Goal: Complete application form

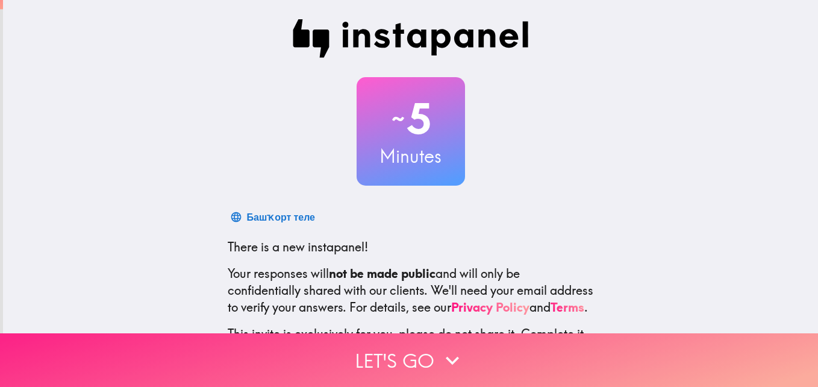
click at [439, 353] on icon "button" at bounding box center [452, 360] width 27 height 27
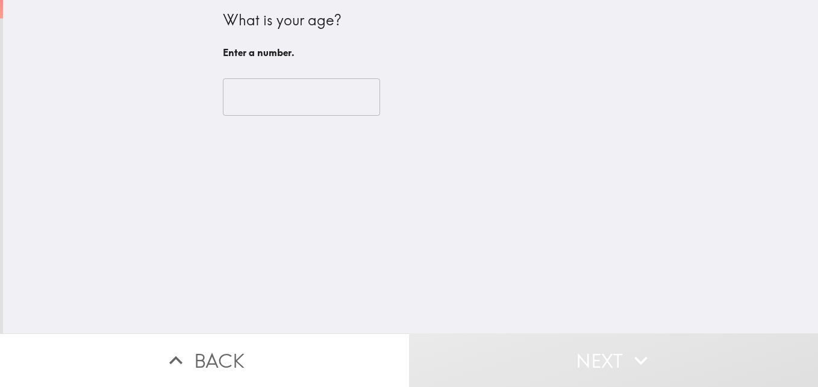
click at [329, 117] on div "​" at bounding box center [411, 97] width 376 height 66
click at [327, 111] on input "number" at bounding box center [301, 96] width 157 height 37
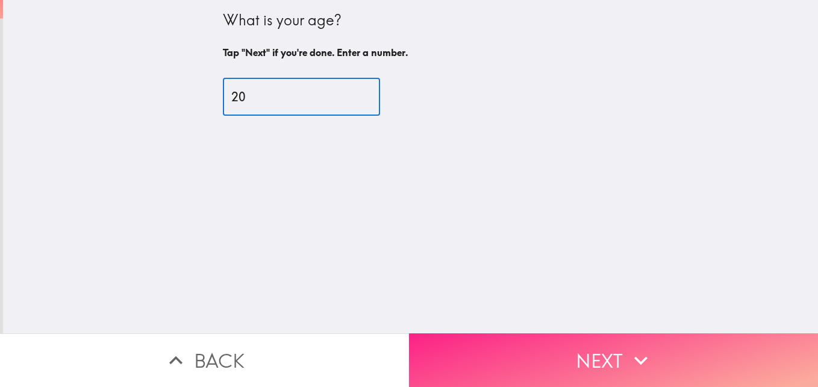
type input "20"
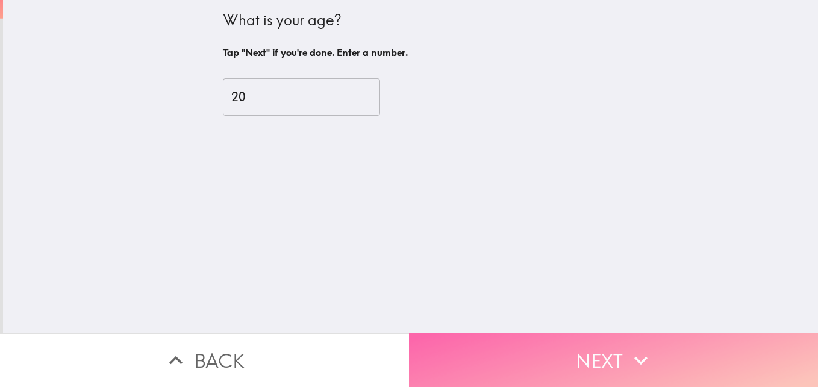
click at [539, 346] on button "Next" at bounding box center [613, 360] width 409 height 54
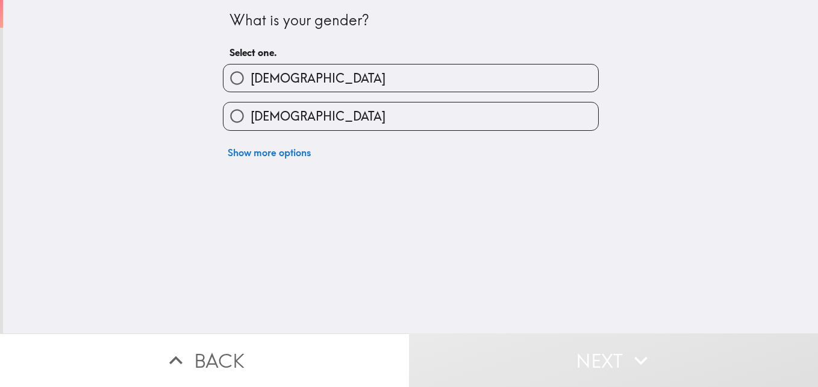
click at [251, 80] on span "[DEMOGRAPHIC_DATA]" at bounding box center [318, 78] width 135 height 17
click at [248, 80] on input "[DEMOGRAPHIC_DATA]" at bounding box center [236, 77] width 27 height 27
radio input "true"
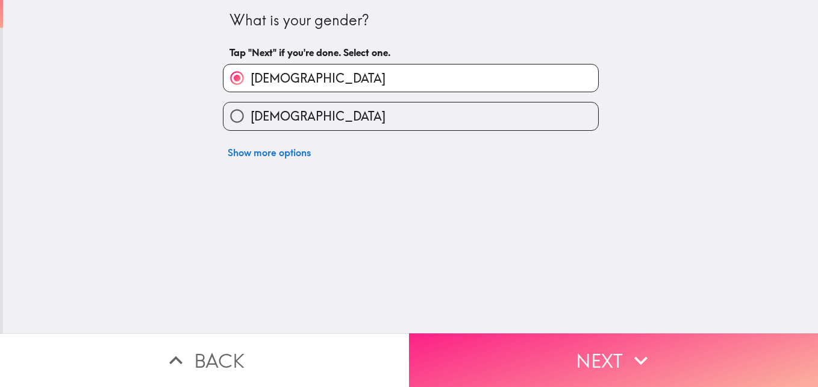
click at [500, 346] on button "Next" at bounding box center [613, 360] width 409 height 54
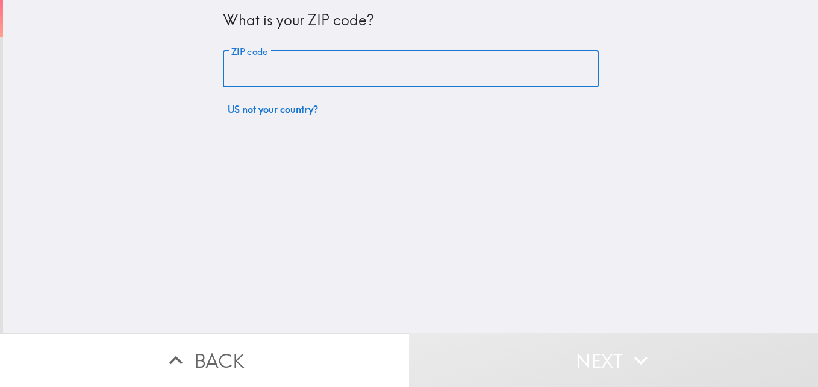
click at [334, 76] on input "ZIP code" at bounding box center [411, 69] width 376 height 37
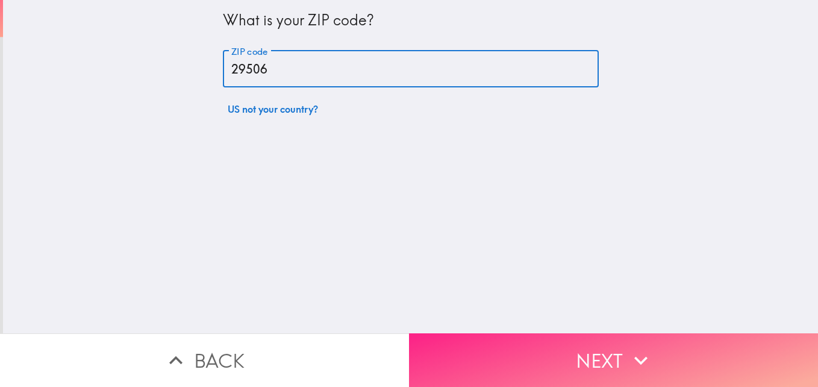
type input "29506"
click at [520, 351] on button "Next" at bounding box center [613, 360] width 409 height 54
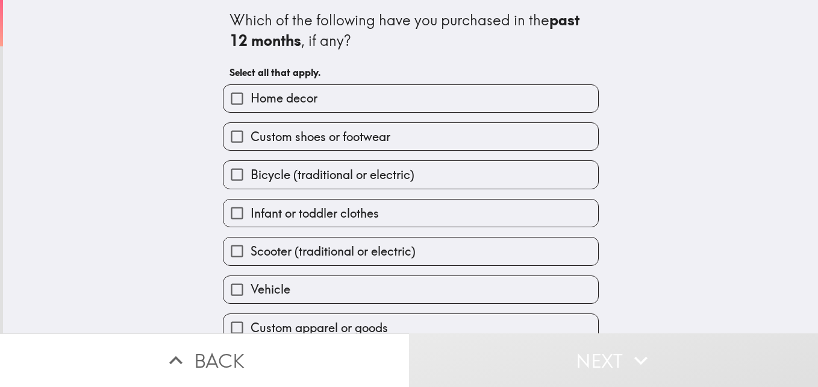
click at [352, 102] on label "Home decor" at bounding box center [410, 98] width 375 height 27
click at [251, 102] on input "Home decor" at bounding box center [236, 98] width 27 height 27
checkbox input "true"
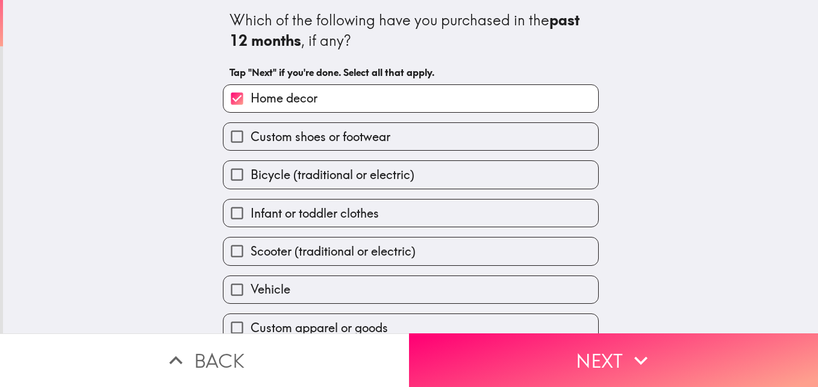
click at [355, 139] on span "Custom shoes or footwear" at bounding box center [321, 136] width 140 height 17
click at [251, 139] on input "Custom shoes or footwear" at bounding box center [236, 136] width 27 height 27
checkbox input "true"
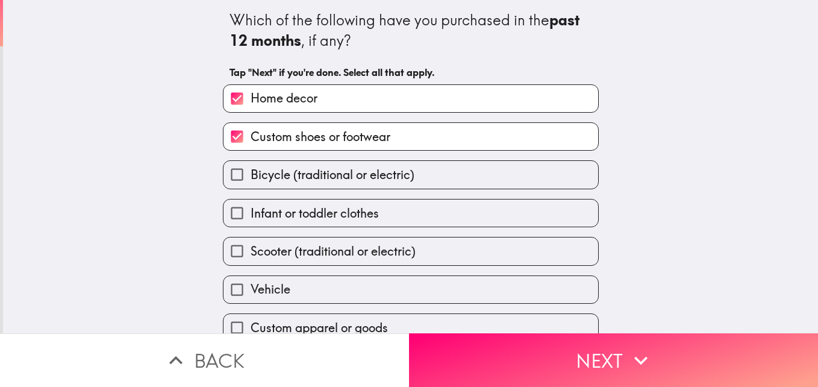
click at [352, 180] on span "Bicycle (traditional or electric)" at bounding box center [333, 174] width 164 height 17
click at [251, 180] on input "Bicycle (traditional or electric)" at bounding box center [236, 174] width 27 height 27
checkbox input "true"
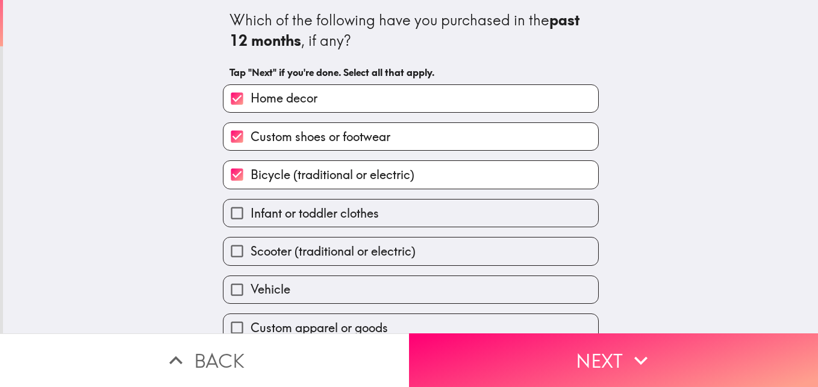
click at [338, 217] on span "Infant or toddler clothes" at bounding box center [315, 213] width 128 height 17
click at [251, 217] on input "Infant or toddler clothes" at bounding box center [236, 212] width 27 height 27
checkbox input "true"
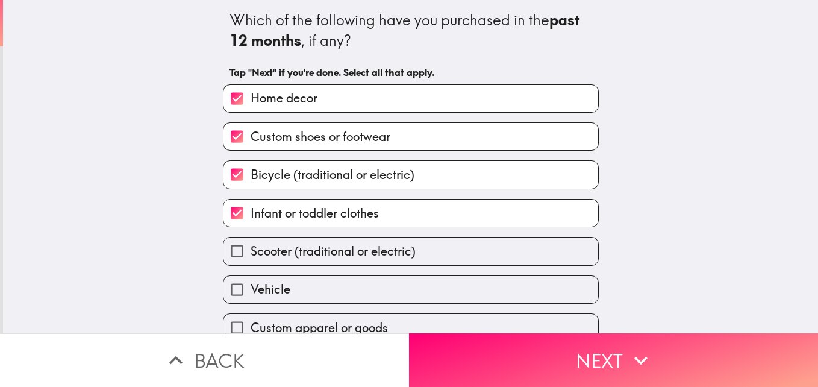
click at [337, 245] on span "Scooter (traditional or electric)" at bounding box center [333, 251] width 165 height 17
click at [251, 245] on input "Scooter (traditional or electric)" at bounding box center [236, 250] width 27 height 27
checkbox input "true"
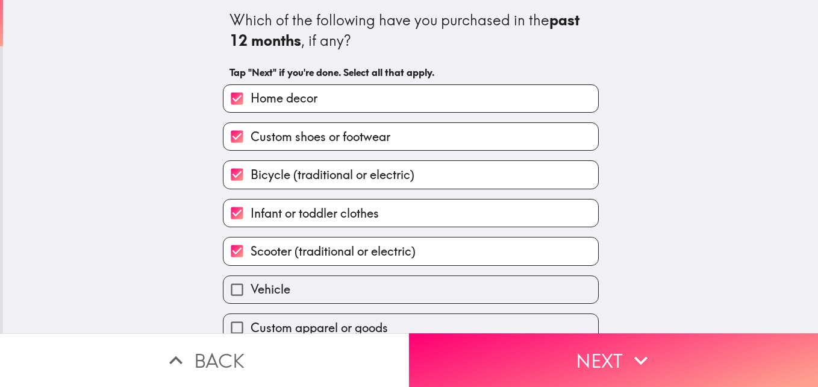
click at [360, 292] on label "Vehicle" at bounding box center [410, 289] width 375 height 27
click at [251, 292] on input "Vehicle" at bounding box center [236, 289] width 27 height 27
checkbox input "true"
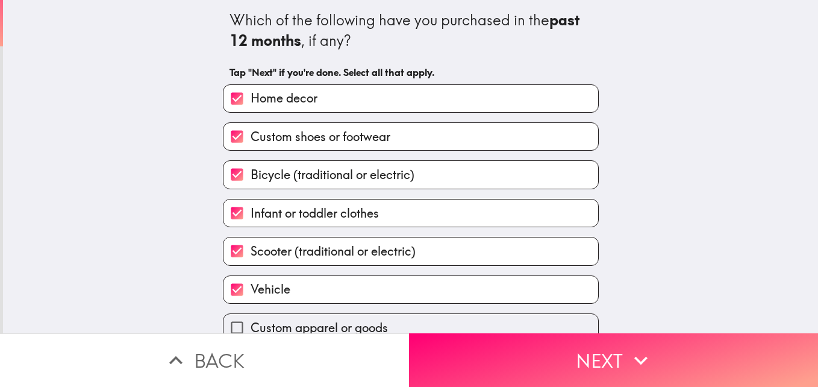
scroll to position [56, 0]
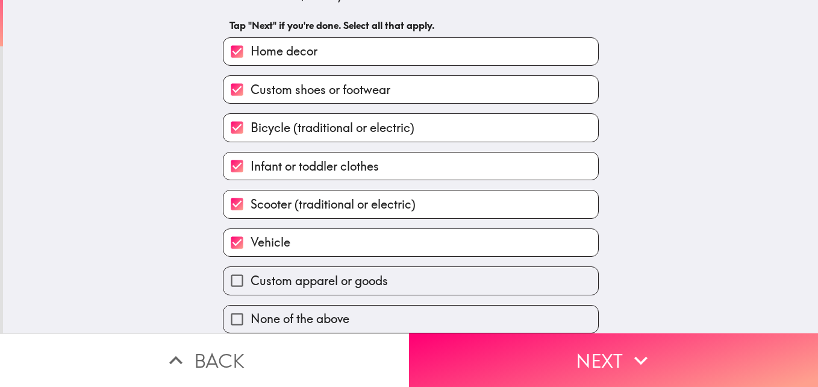
click at [556, 267] on label "Custom apparel or goods" at bounding box center [410, 280] width 375 height 27
click at [251, 267] on input "Custom apparel or goods" at bounding box center [236, 280] width 27 height 27
checkbox input "true"
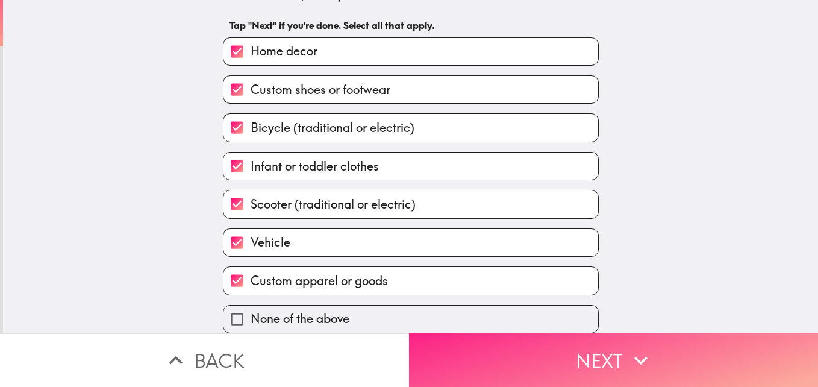
click at [548, 348] on button "Next" at bounding box center [613, 360] width 409 height 54
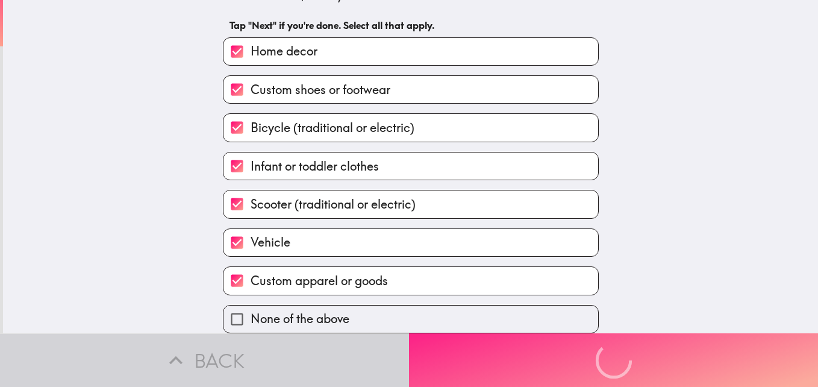
scroll to position [0, 0]
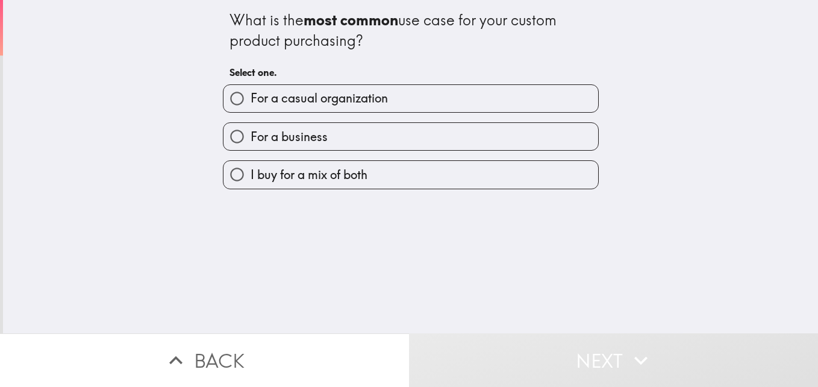
click at [349, 169] on span "I buy for a mix of both" at bounding box center [309, 174] width 117 height 17
click at [251, 169] on input "I buy for a mix of both" at bounding box center [236, 174] width 27 height 27
radio input "true"
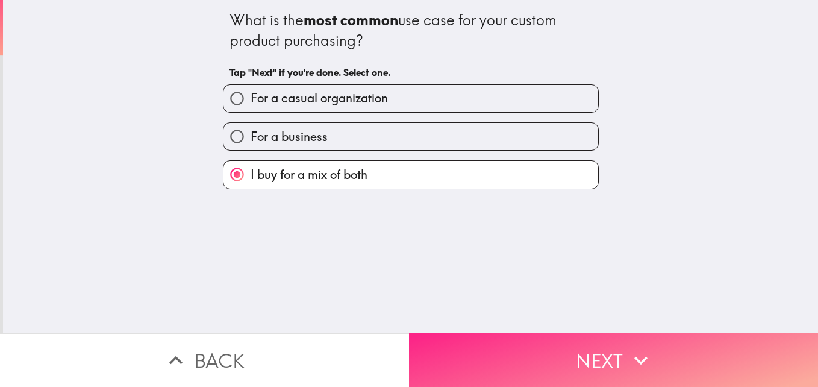
click at [542, 358] on button "Next" at bounding box center [613, 360] width 409 height 54
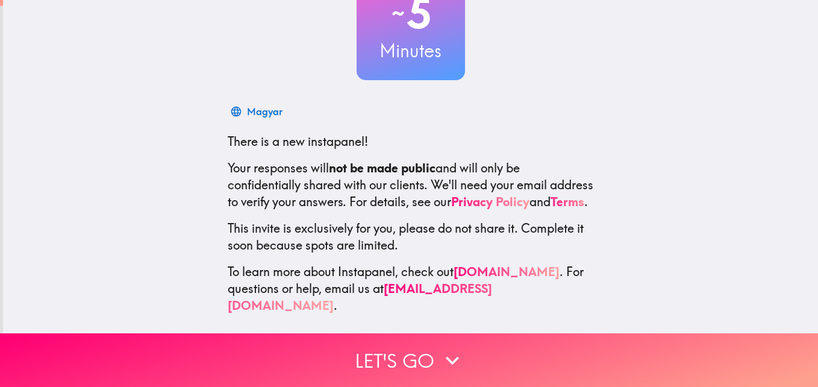
scroll to position [114, 0]
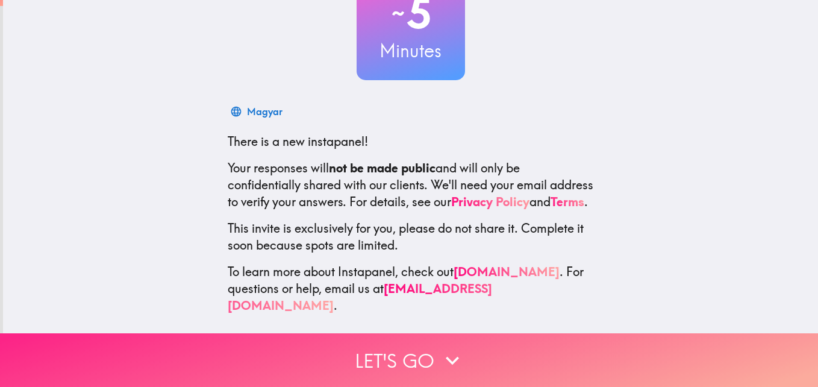
click at [454, 352] on icon "button" at bounding box center [452, 360] width 27 height 27
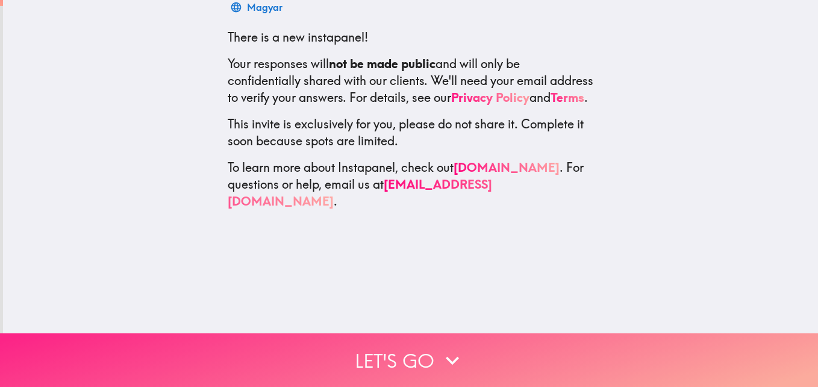
scroll to position [0, 0]
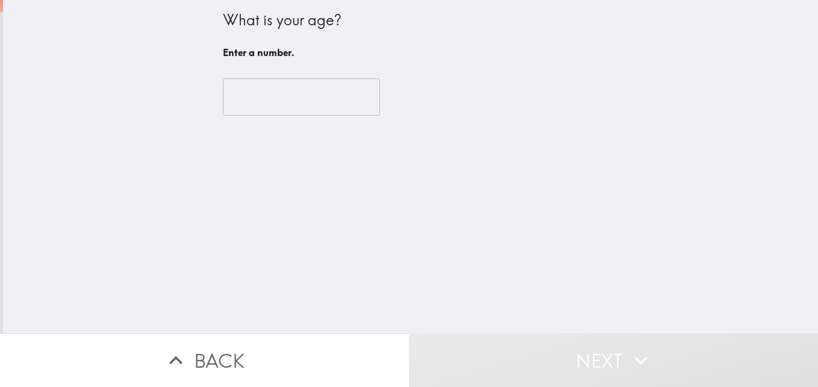
click at [334, 93] on input "number" at bounding box center [301, 96] width 157 height 37
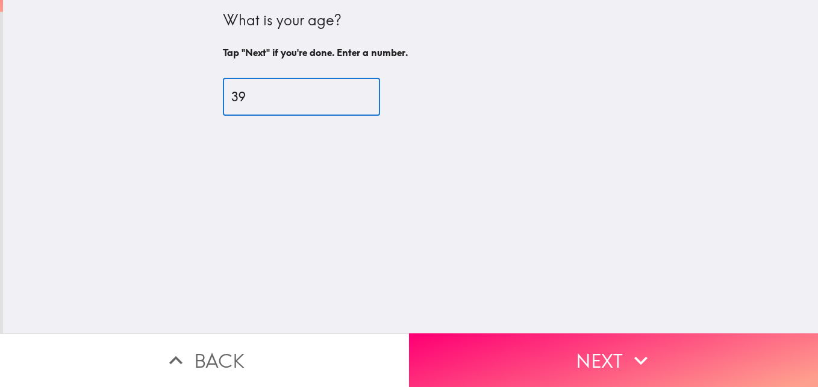
type input "3"
type input "20"
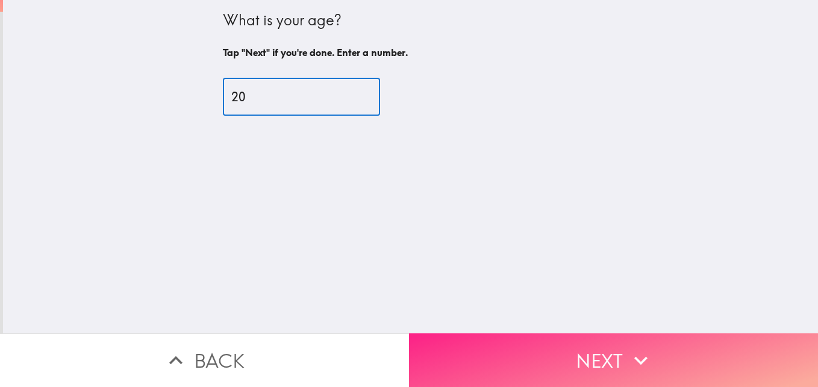
click at [528, 348] on button "Next" at bounding box center [613, 360] width 409 height 54
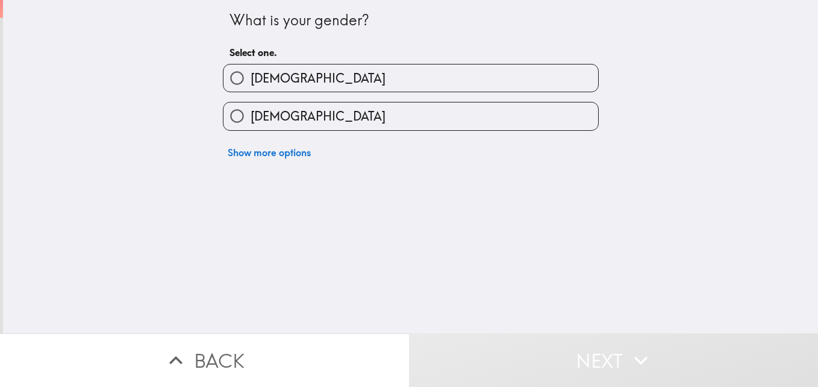
click at [463, 72] on label "[DEMOGRAPHIC_DATA]" at bounding box center [410, 77] width 375 height 27
click at [251, 72] on input "[DEMOGRAPHIC_DATA]" at bounding box center [236, 77] width 27 height 27
radio input "true"
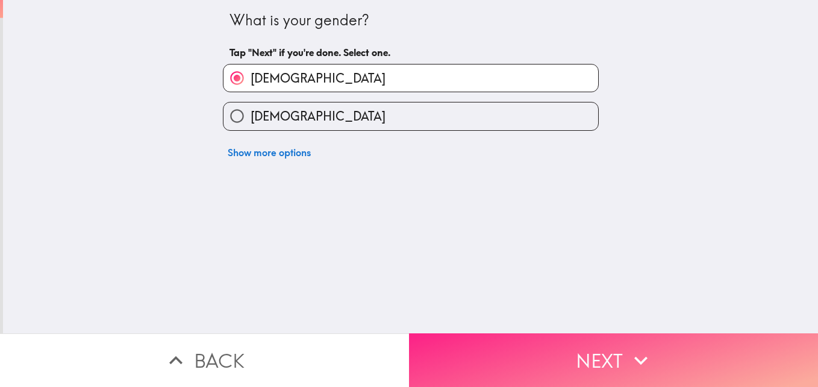
click at [546, 364] on button "Next" at bounding box center [613, 360] width 409 height 54
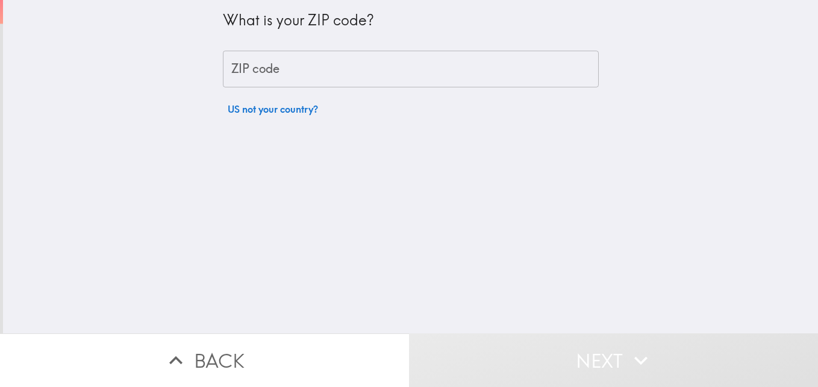
click at [466, 76] on input "ZIP code" at bounding box center [411, 69] width 376 height 37
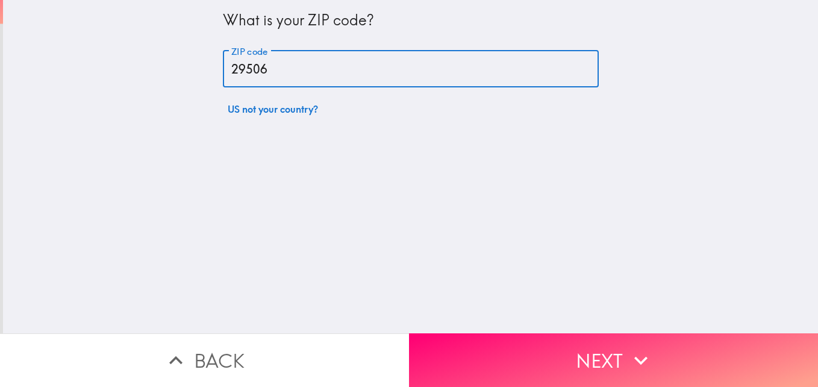
type input "29506"
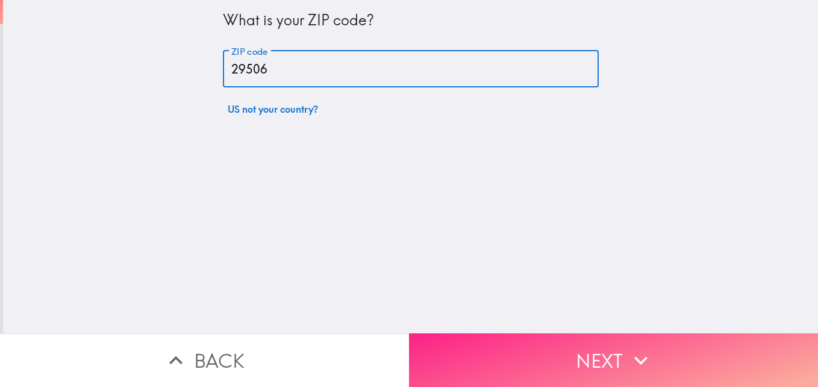
click at [556, 349] on button "Next" at bounding box center [613, 360] width 409 height 54
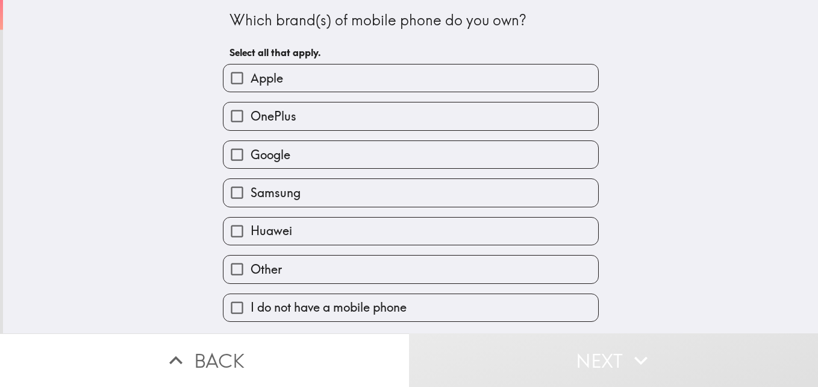
click at [417, 201] on label "Samsung" at bounding box center [410, 192] width 375 height 27
click at [251, 201] on input "Samsung" at bounding box center [236, 192] width 27 height 27
checkbox input "true"
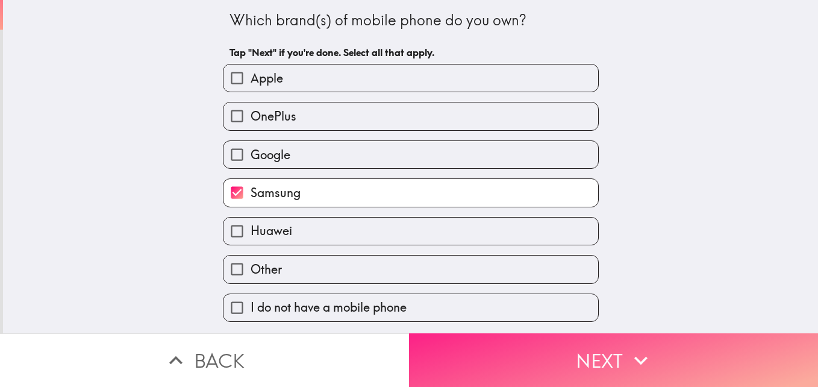
click at [597, 353] on button "Next" at bounding box center [613, 360] width 409 height 54
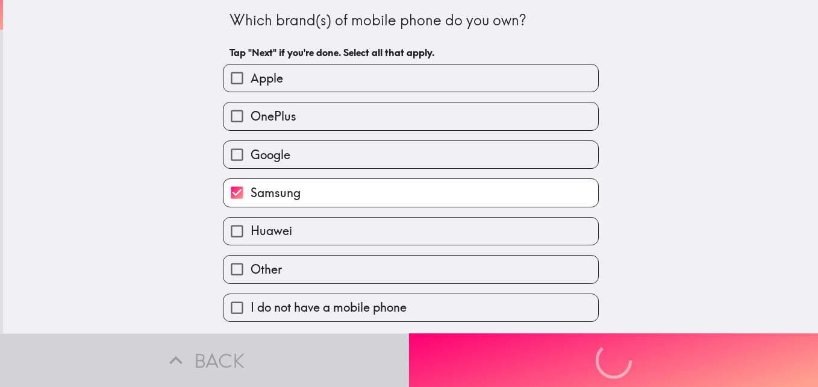
click at [485, 158] on label "Google" at bounding box center [410, 154] width 375 height 27
click at [251, 158] on input "Google" at bounding box center [236, 154] width 27 height 27
checkbox input "true"
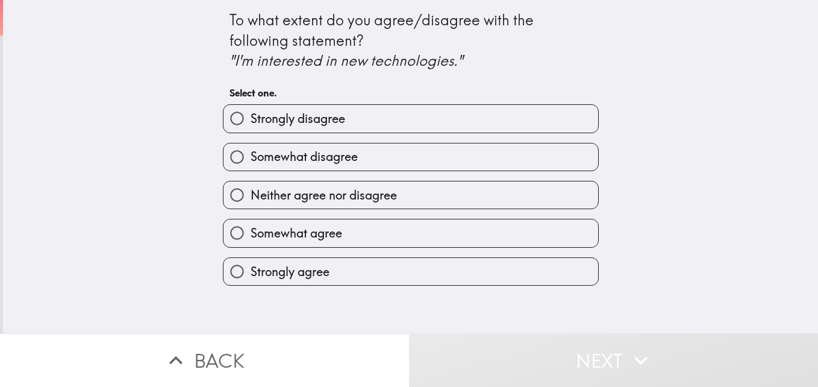
click at [485, 158] on div "To what extent do you agree/disagree with the following statement? "I'm interes…" at bounding box center [410, 166] width 815 height 333
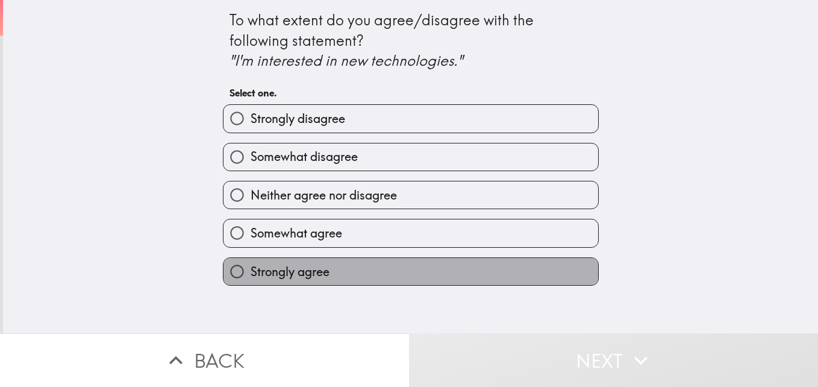
click at [353, 275] on label "Strongly agree" at bounding box center [410, 271] width 375 height 27
click at [251, 275] on input "Strongly agree" at bounding box center [236, 271] width 27 height 27
radio input "true"
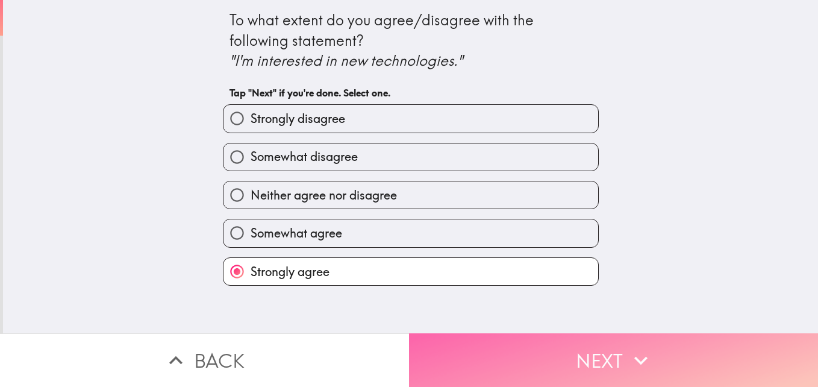
click at [573, 366] on button "Next" at bounding box center [613, 360] width 409 height 54
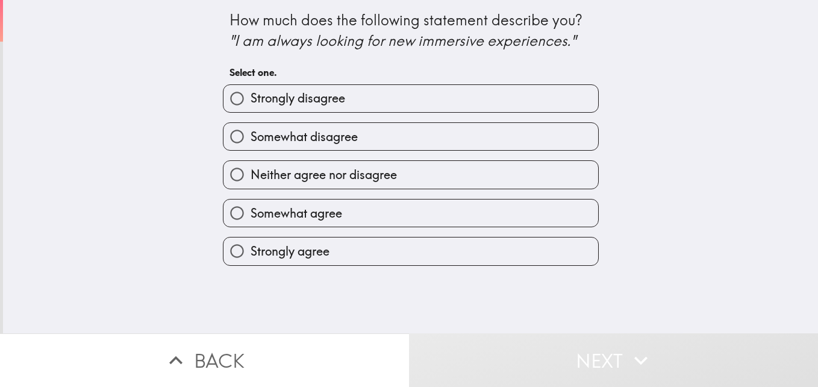
click at [425, 252] on label "Strongly agree" at bounding box center [410, 250] width 375 height 27
click at [251, 252] on input "Strongly agree" at bounding box center [236, 250] width 27 height 27
radio input "true"
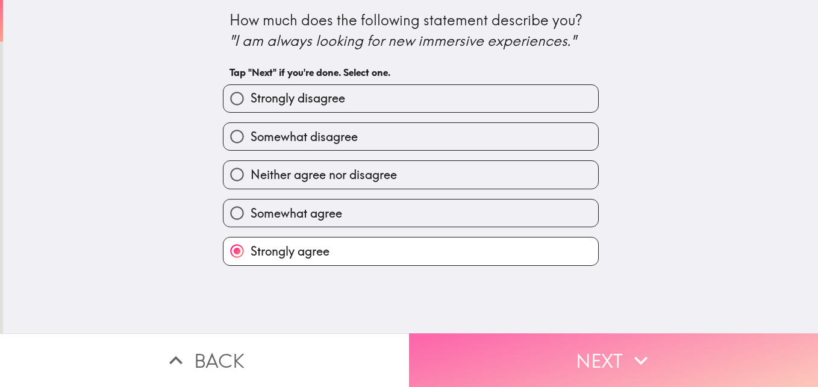
click at [506, 364] on button "Next" at bounding box center [613, 360] width 409 height 54
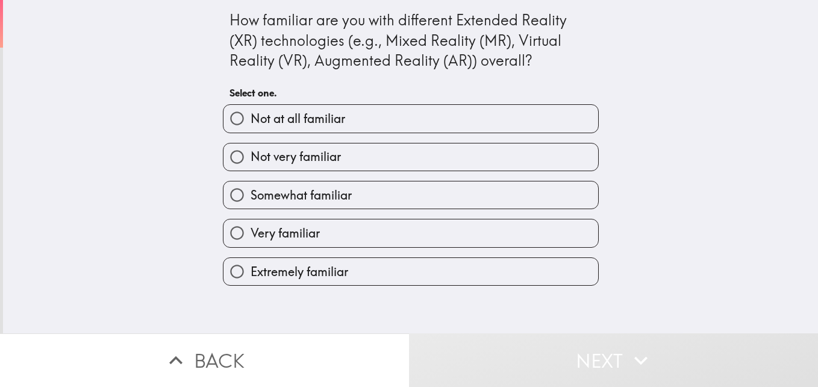
click at [428, 263] on label "Extremely familiar" at bounding box center [410, 271] width 375 height 27
click at [251, 263] on input "Extremely familiar" at bounding box center [236, 271] width 27 height 27
radio input "true"
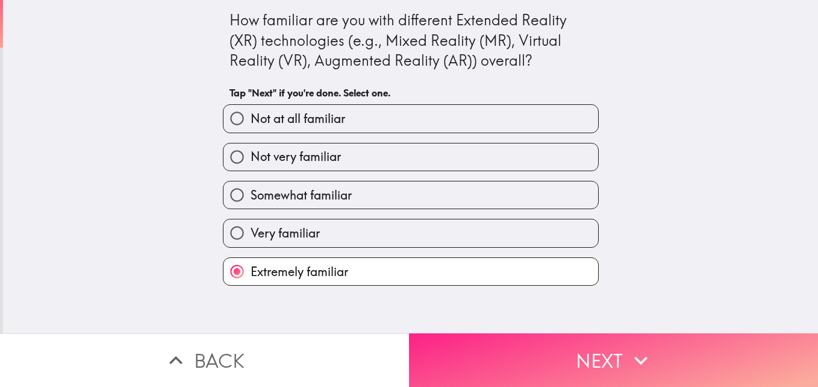
click at [501, 340] on button "Next" at bounding box center [613, 360] width 409 height 54
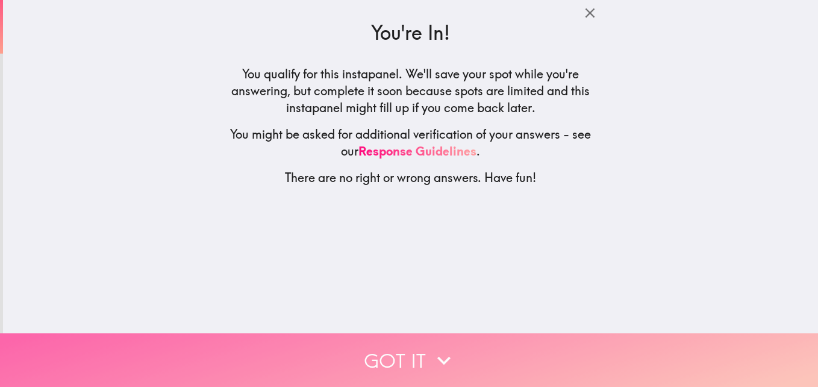
click at [408, 344] on button "Got it" at bounding box center [409, 360] width 818 height 54
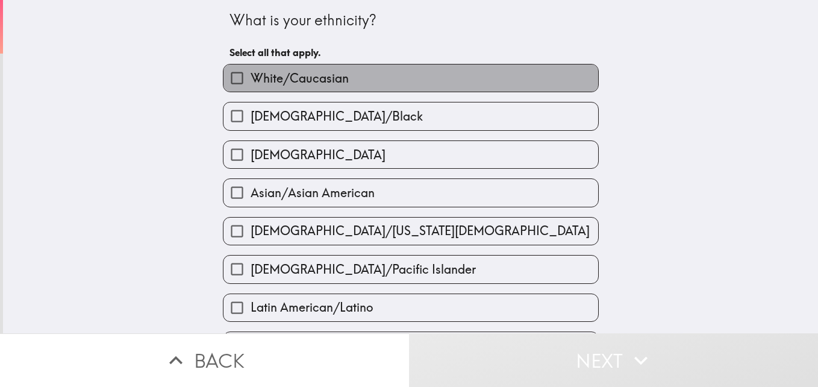
click at [325, 73] on span "White/Caucasian" at bounding box center [300, 78] width 98 height 17
click at [251, 73] on input "White/Caucasian" at bounding box center [236, 77] width 27 height 27
checkbox input "true"
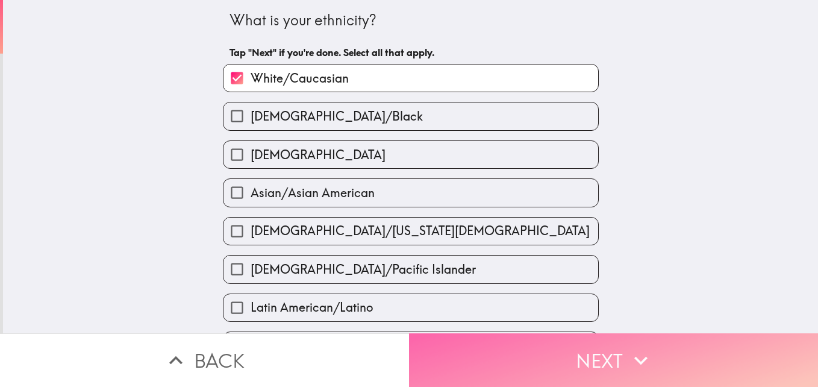
click at [594, 362] on button "Next" at bounding box center [613, 360] width 409 height 54
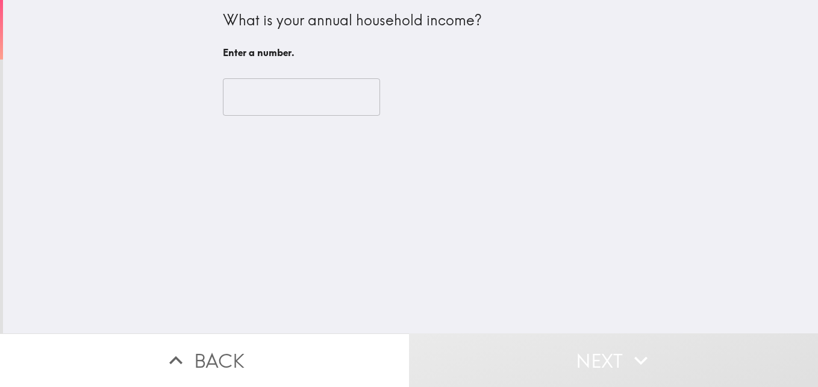
click at [301, 76] on div "​" at bounding box center [411, 97] width 376 height 66
click at [295, 97] on input "number" at bounding box center [301, 96] width 157 height 37
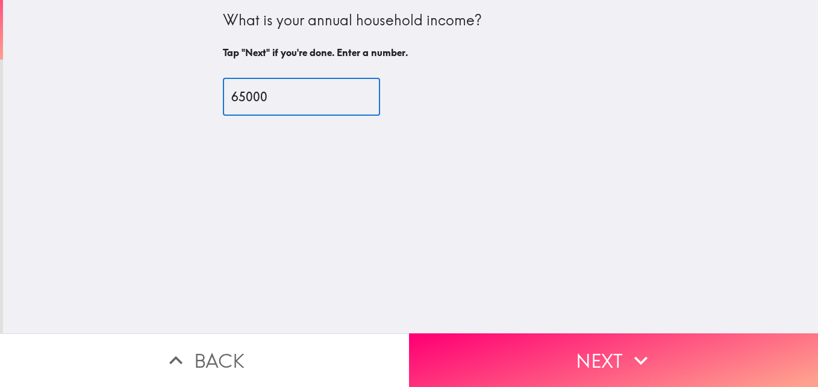
type input "65000"
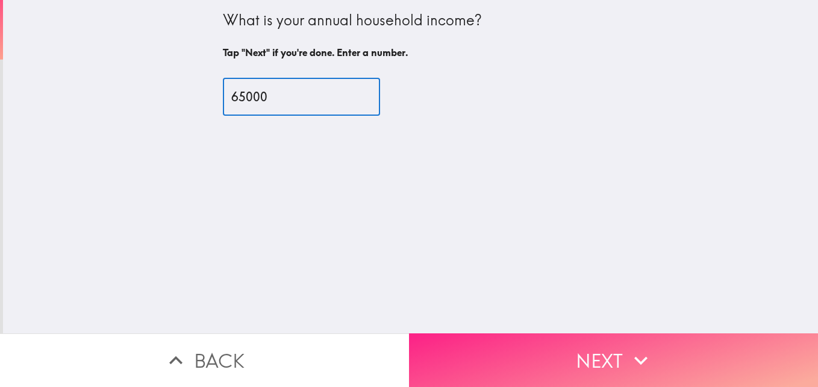
click at [613, 352] on button "Next" at bounding box center [613, 360] width 409 height 54
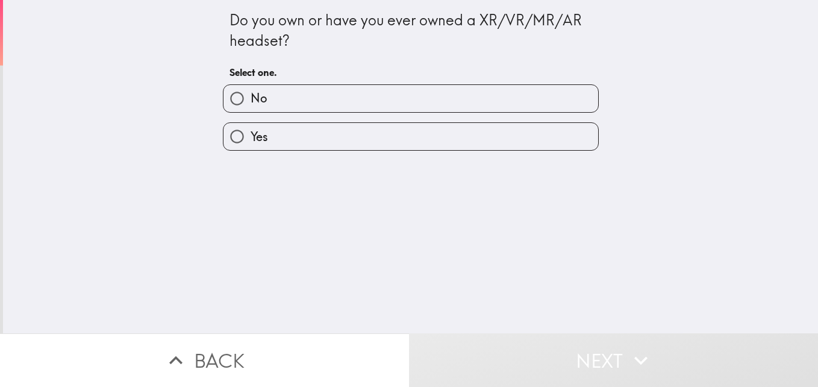
click at [402, 148] on label "Yes" at bounding box center [410, 136] width 375 height 27
click at [251, 148] on input "Yes" at bounding box center [236, 136] width 27 height 27
radio input "true"
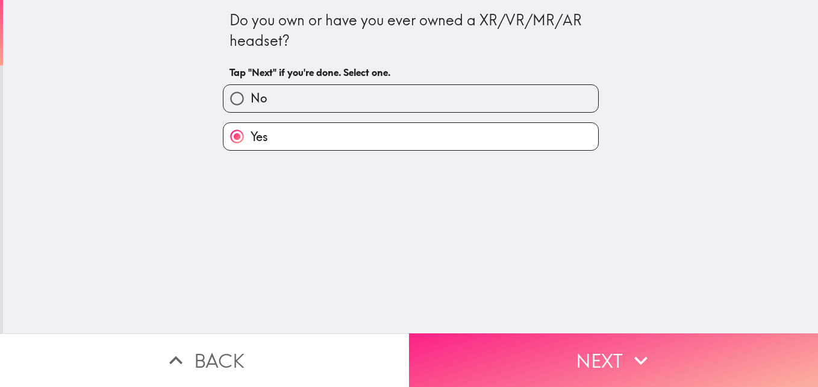
click at [531, 364] on button "Next" at bounding box center [613, 360] width 409 height 54
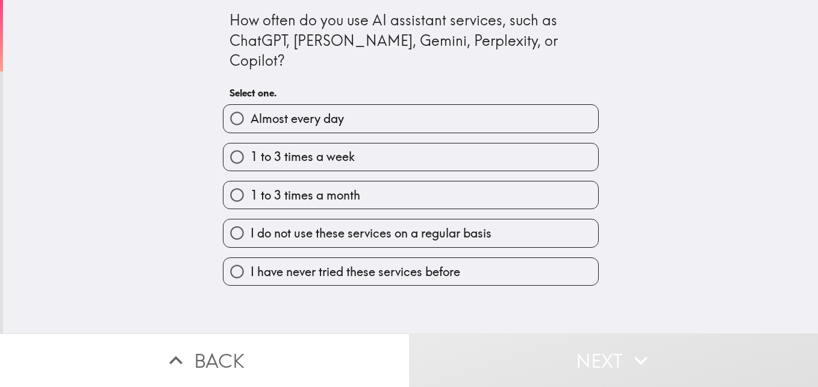
click at [416, 105] on label "Almost every day" at bounding box center [410, 118] width 375 height 27
click at [251, 105] on input "Almost every day" at bounding box center [236, 118] width 27 height 27
radio input "true"
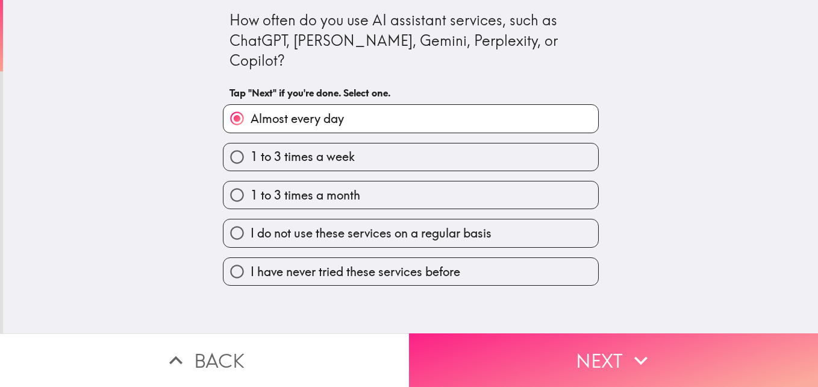
click at [581, 351] on button "Next" at bounding box center [613, 360] width 409 height 54
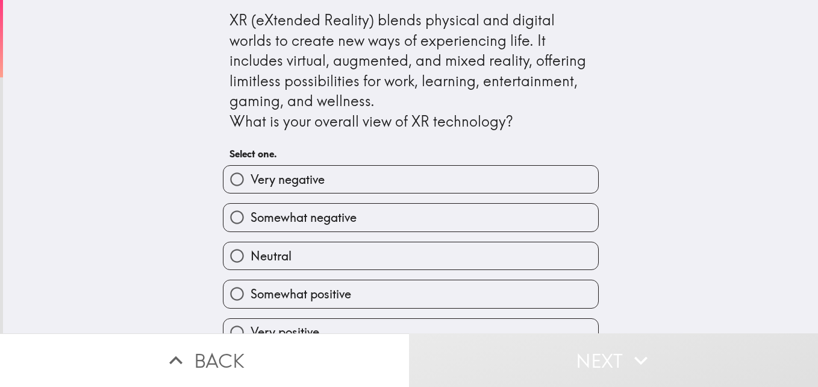
scroll to position [22, 0]
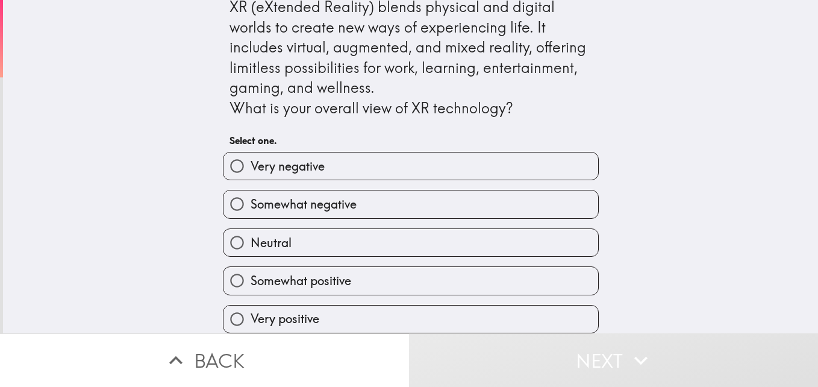
click at [426, 305] on label "Very positive" at bounding box center [410, 318] width 375 height 27
click at [251, 305] on input "Very positive" at bounding box center [236, 318] width 27 height 27
radio input "true"
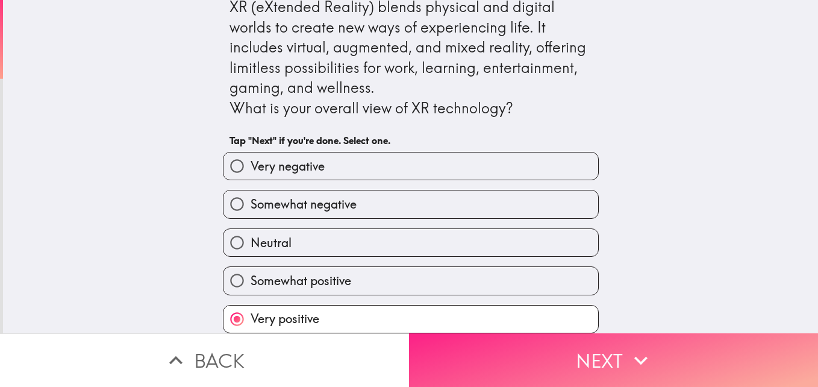
click at [556, 360] on button "Next" at bounding box center [613, 360] width 409 height 54
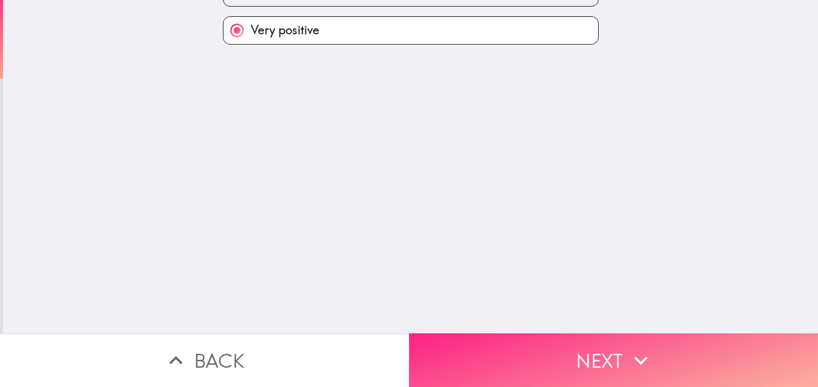
scroll to position [0, 0]
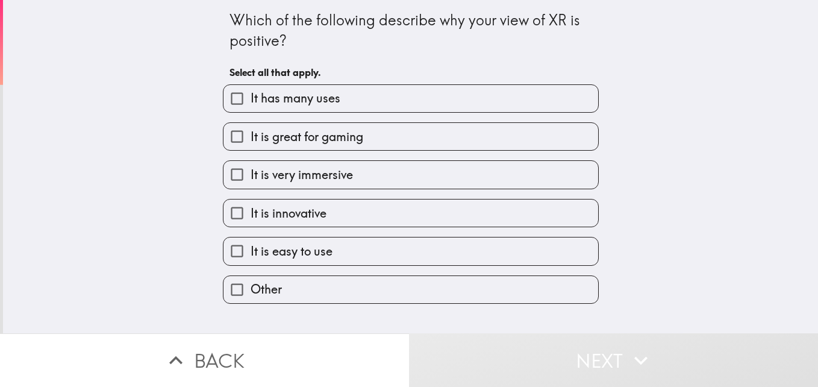
click at [437, 99] on label "It has many uses" at bounding box center [410, 98] width 375 height 27
click at [251, 99] on input "It has many uses" at bounding box center [236, 98] width 27 height 27
checkbox input "true"
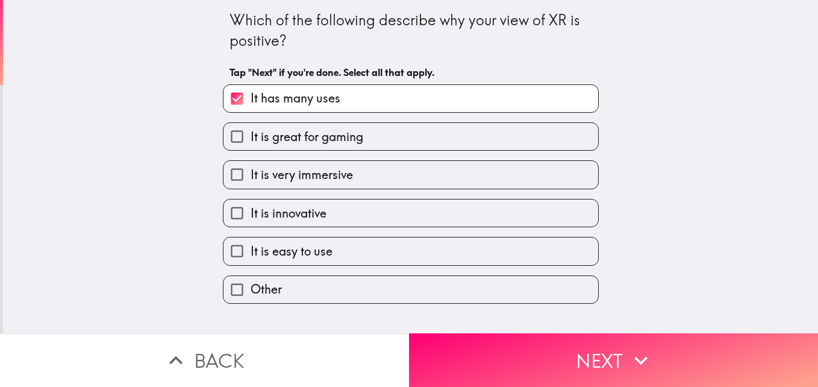
click at [434, 139] on label "It is great for gaming" at bounding box center [410, 136] width 375 height 27
click at [251, 139] on input "It is great for gaming" at bounding box center [236, 136] width 27 height 27
checkbox input "true"
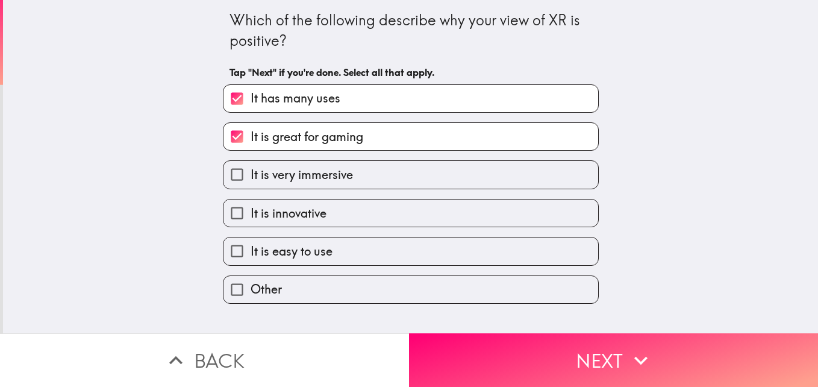
click at [422, 178] on label "It is very immersive" at bounding box center [410, 174] width 375 height 27
click at [251, 178] on input "It is very immersive" at bounding box center [236, 174] width 27 height 27
checkbox input "true"
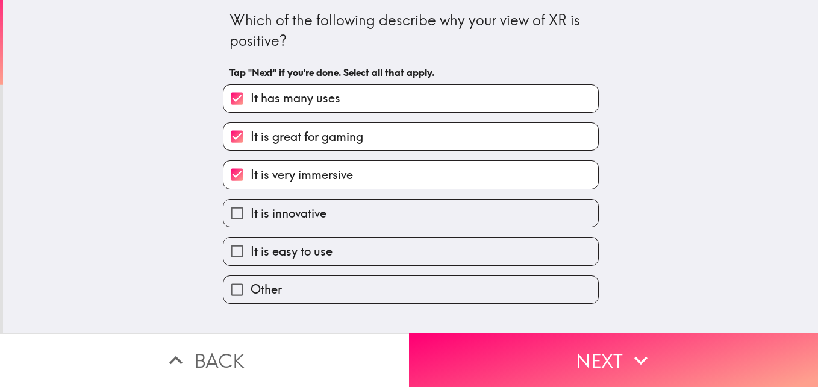
click at [412, 209] on label "It is innovative" at bounding box center [410, 212] width 375 height 27
click at [251, 209] on input "It is innovative" at bounding box center [236, 212] width 27 height 27
checkbox input "true"
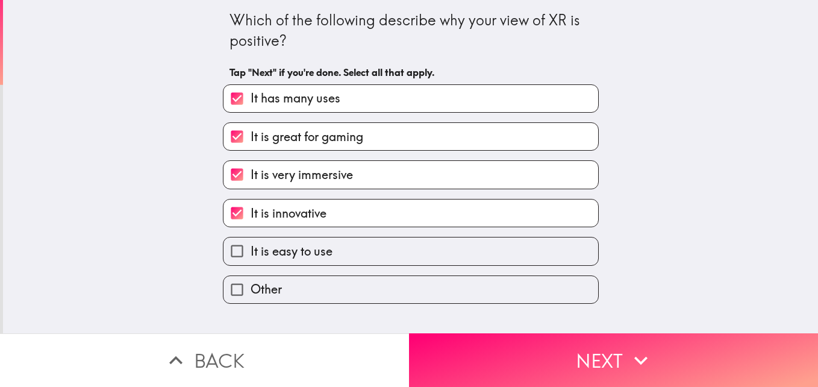
click at [432, 252] on label "It is easy to use" at bounding box center [410, 250] width 375 height 27
click at [251, 252] on input "It is easy to use" at bounding box center [236, 250] width 27 height 27
checkbox input "true"
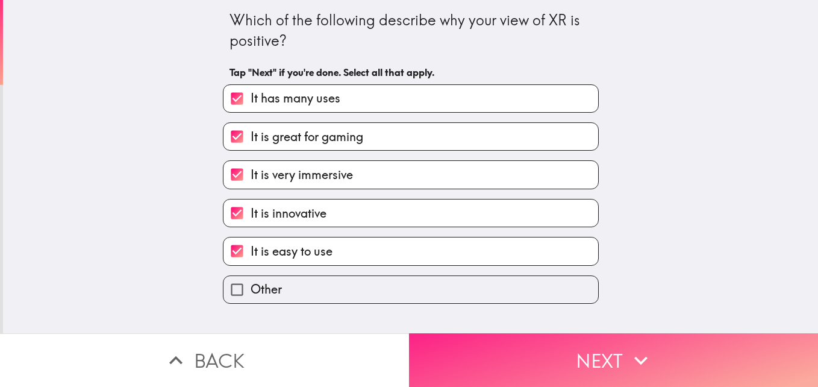
click at [592, 356] on button "Next" at bounding box center [613, 360] width 409 height 54
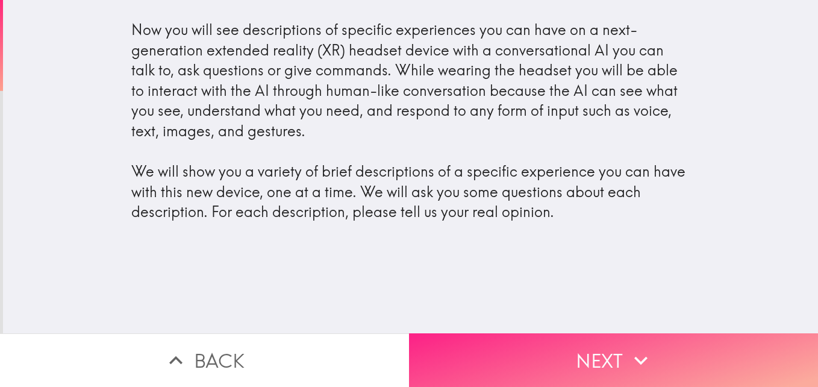
click at [569, 355] on button "Next" at bounding box center [613, 360] width 409 height 54
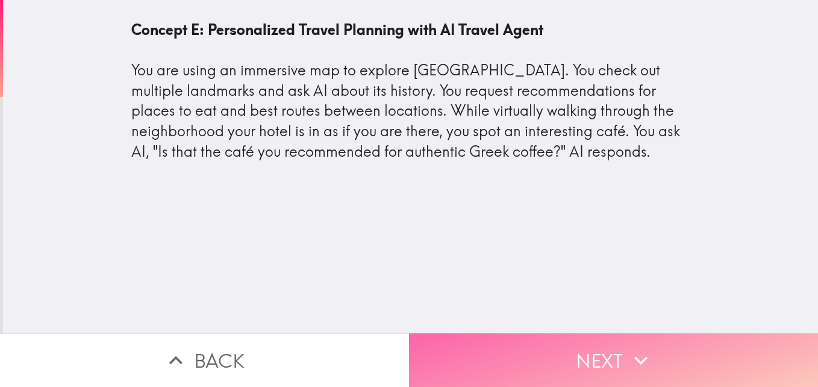
drag, startPoint x: 585, startPoint y: 382, endPoint x: 578, endPoint y: 364, distance: 20.2
click at [578, 364] on button "Next" at bounding box center [613, 360] width 409 height 54
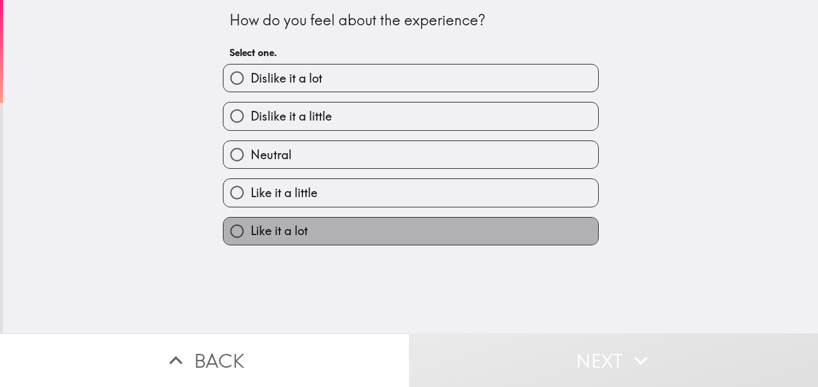
click at [345, 222] on label "Like it a lot" at bounding box center [410, 230] width 375 height 27
click at [251, 222] on input "Like it a lot" at bounding box center [236, 230] width 27 height 27
radio input "true"
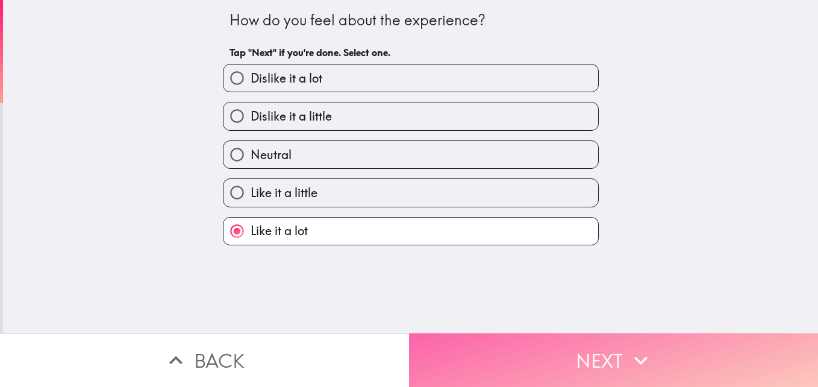
click at [526, 354] on button "Next" at bounding box center [613, 360] width 409 height 54
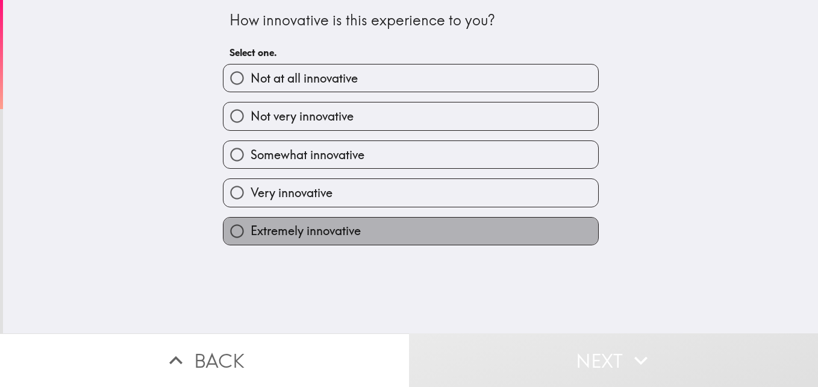
click at [401, 236] on label "Extremely innovative" at bounding box center [410, 230] width 375 height 27
click at [251, 236] on input "Extremely innovative" at bounding box center [236, 230] width 27 height 27
radio input "true"
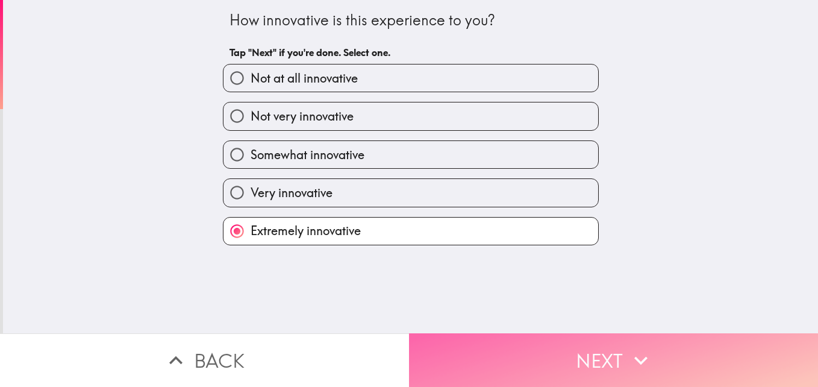
click at [479, 334] on button "Next" at bounding box center [613, 360] width 409 height 54
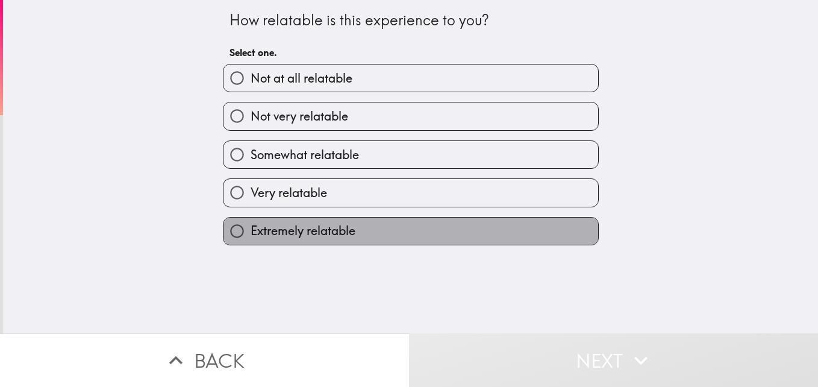
click at [390, 240] on label "Extremely relatable" at bounding box center [410, 230] width 375 height 27
click at [251, 240] on input "Extremely relatable" at bounding box center [236, 230] width 27 height 27
radio input "true"
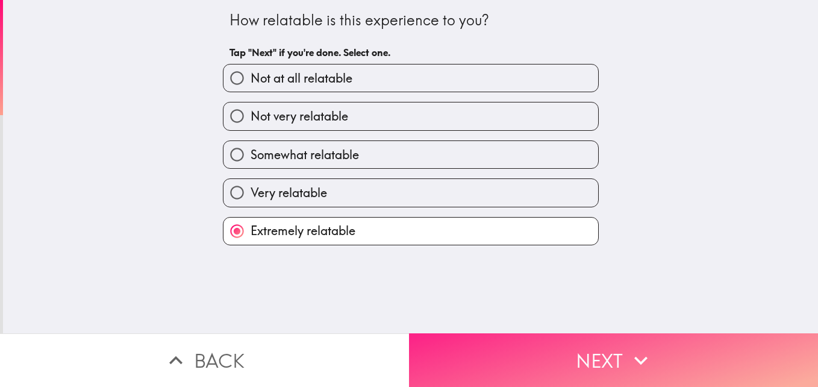
click at [530, 368] on button "Next" at bounding box center [613, 360] width 409 height 54
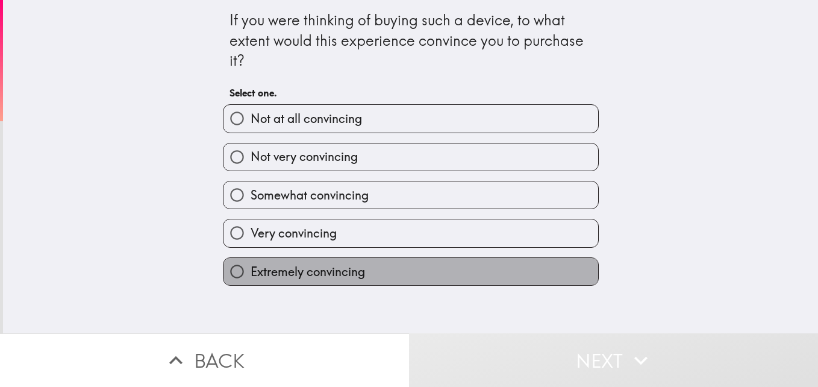
click at [398, 284] on label "Extremely convincing" at bounding box center [410, 271] width 375 height 27
click at [251, 284] on input "Extremely convincing" at bounding box center [236, 271] width 27 height 27
radio input "true"
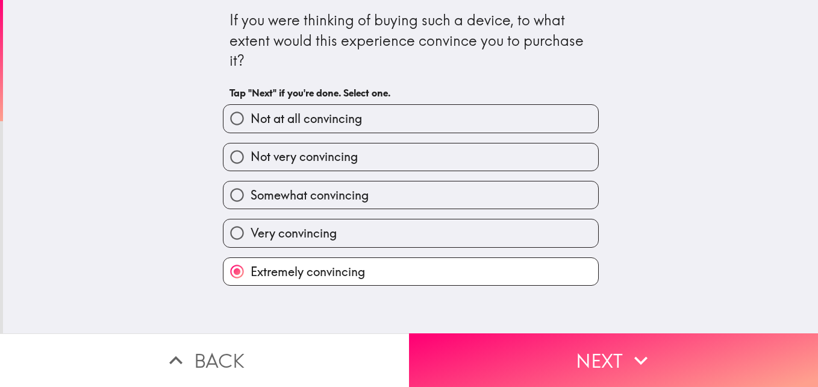
click at [269, 342] on button "Back" at bounding box center [204, 360] width 409 height 54
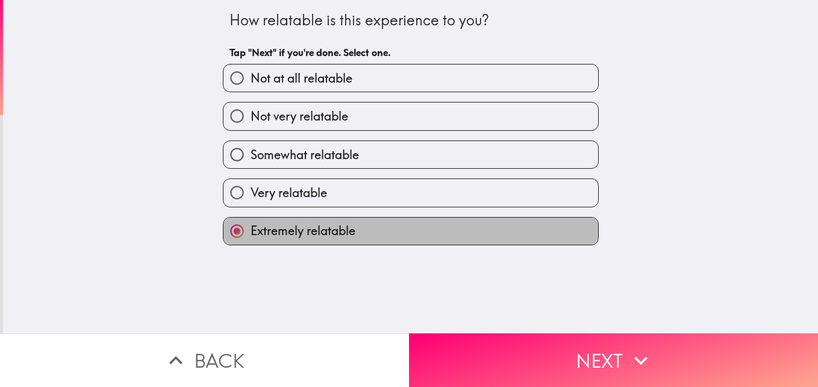
click at [421, 222] on label "Extremely relatable" at bounding box center [410, 230] width 375 height 27
click at [251, 222] on input "Extremely relatable" at bounding box center [236, 230] width 27 height 27
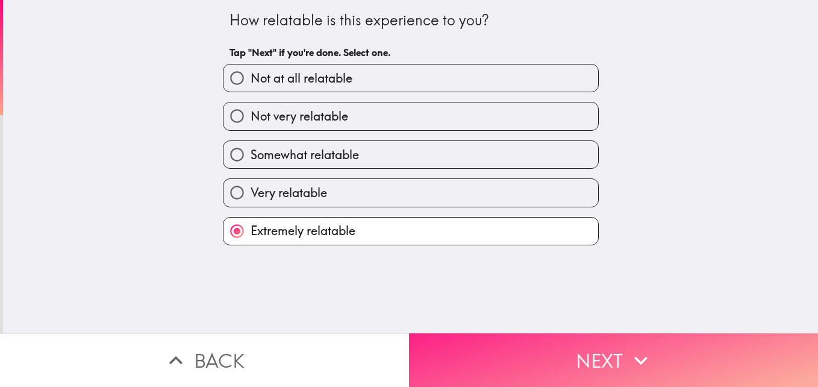
click at [517, 349] on button "Next" at bounding box center [613, 360] width 409 height 54
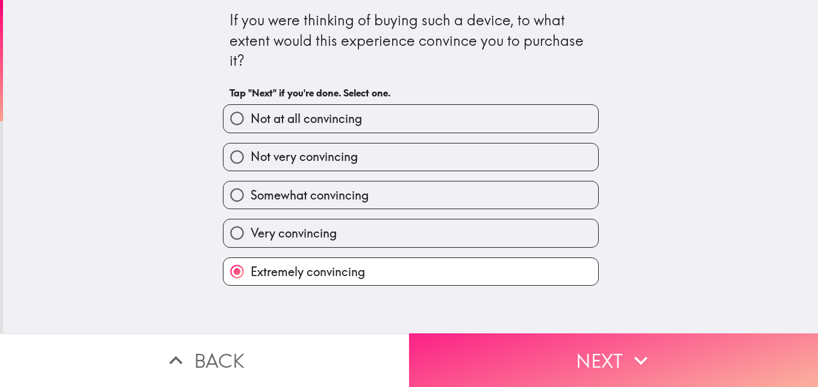
click at [487, 333] on button "Next" at bounding box center [613, 360] width 409 height 54
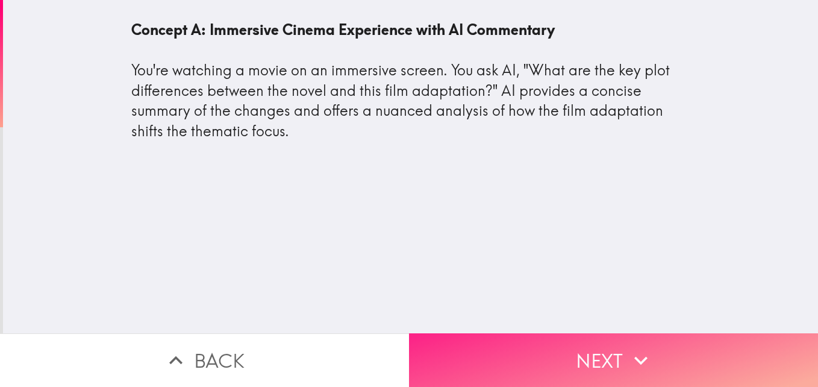
click at [487, 333] on button "Next" at bounding box center [613, 360] width 409 height 54
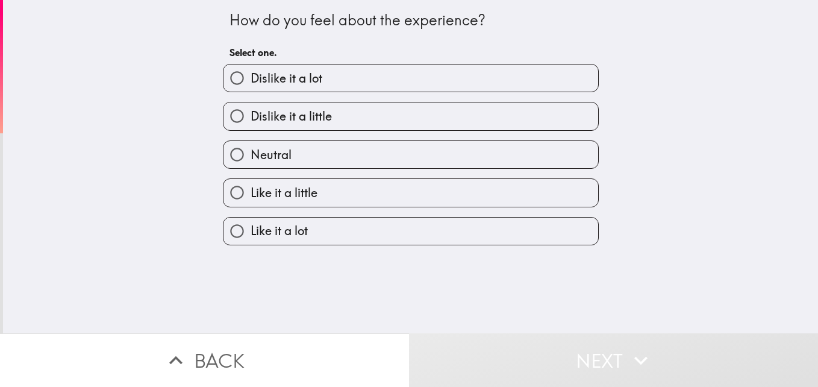
click at [410, 233] on label "Like it a lot" at bounding box center [410, 230] width 375 height 27
click at [251, 233] on input "Like it a lot" at bounding box center [236, 230] width 27 height 27
radio input "true"
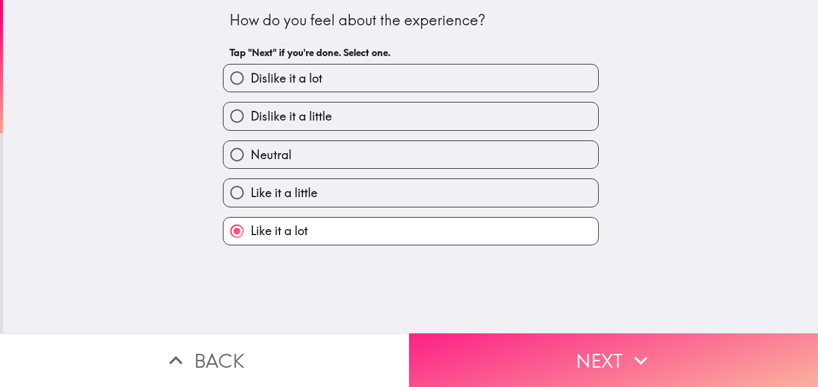
click at [520, 364] on button "Next" at bounding box center [613, 360] width 409 height 54
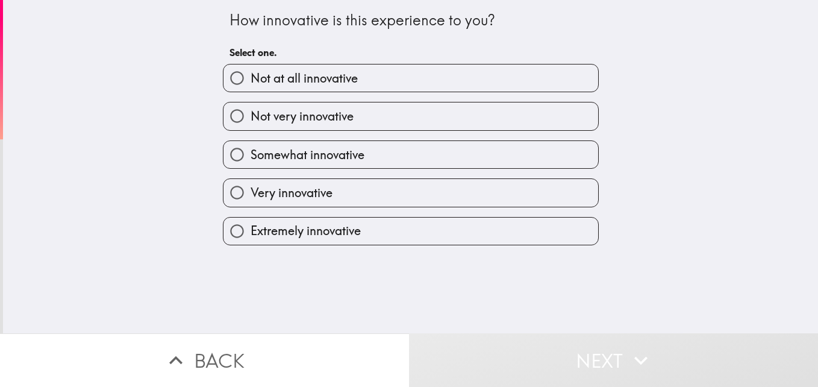
click at [468, 233] on label "Extremely innovative" at bounding box center [410, 230] width 375 height 27
click at [251, 233] on input "Extremely innovative" at bounding box center [236, 230] width 27 height 27
radio input "true"
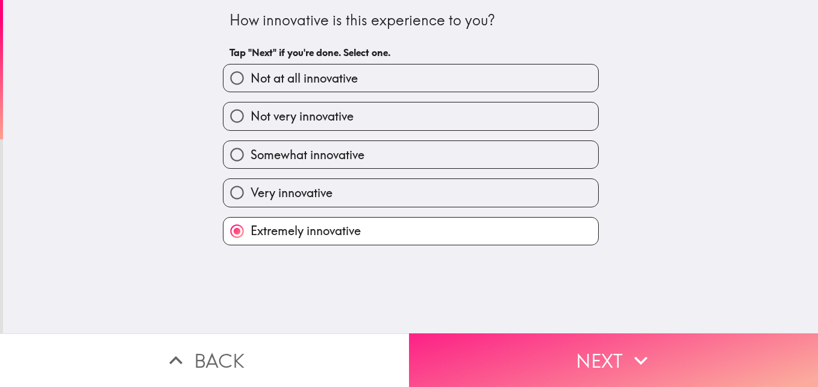
click at [530, 344] on button "Next" at bounding box center [613, 360] width 409 height 54
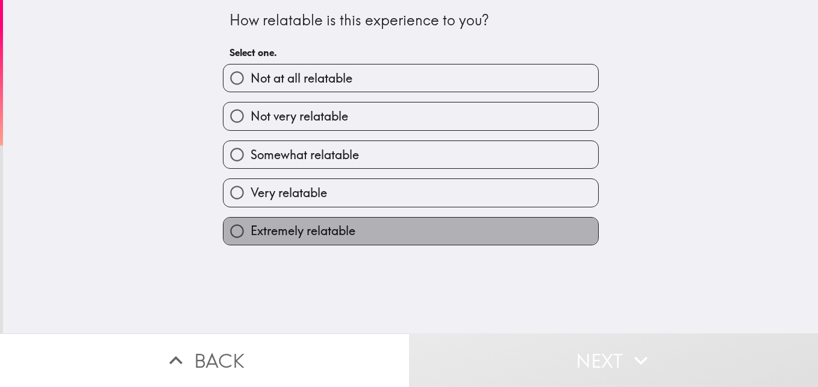
click at [472, 229] on label "Extremely relatable" at bounding box center [410, 230] width 375 height 27
click at [251, 229] on input "Extremely relatable" at bounding box center [236, 230] width 27 height 27
radio input "true"
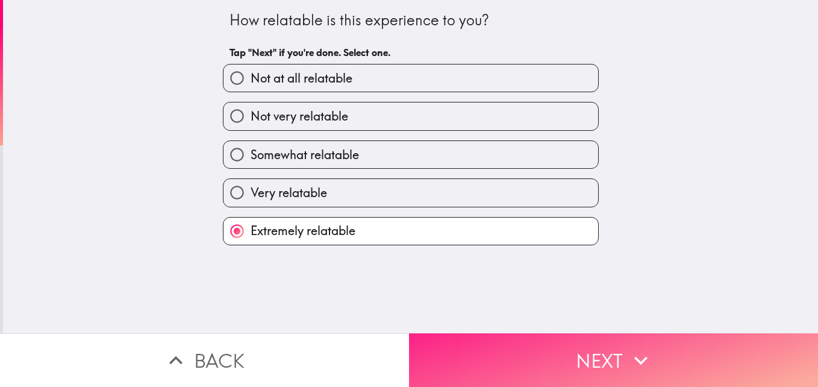
click at [520, 337] on button "Next" at bounding box center [613, 360] width 409 height 54
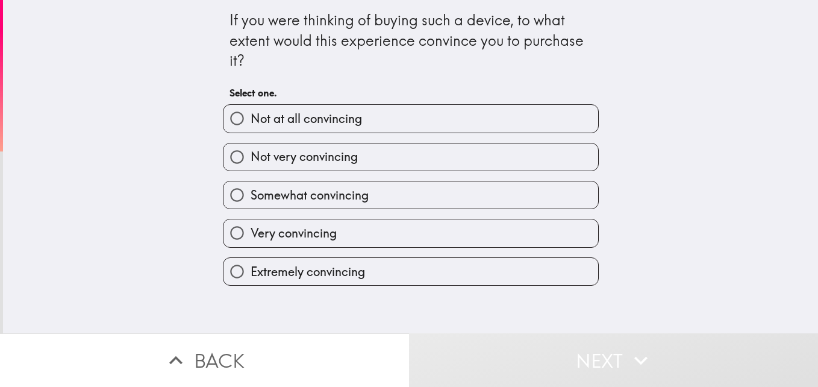
click at [457, 264] on label "Extremely convincing" at bounding box center [410, 271] width 375 height 27
click at [251, 264] on input "Extremely convincing" at bounding box center [236, 271] width 27 height 27
radio input "true"
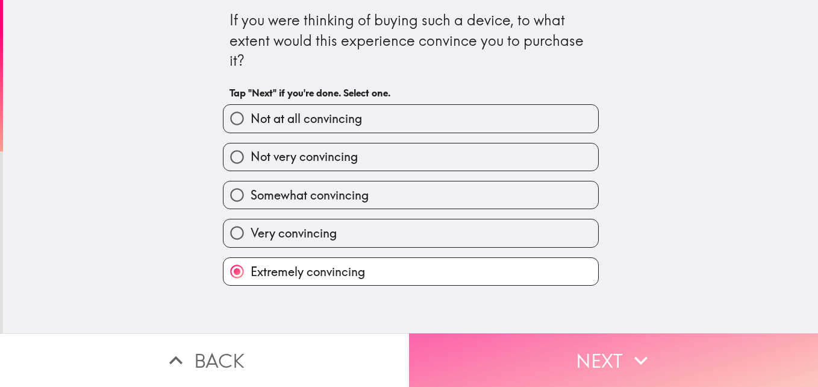
click at [537, 347] on button "Next" at bounding box center [613, 360] width 409 height 54
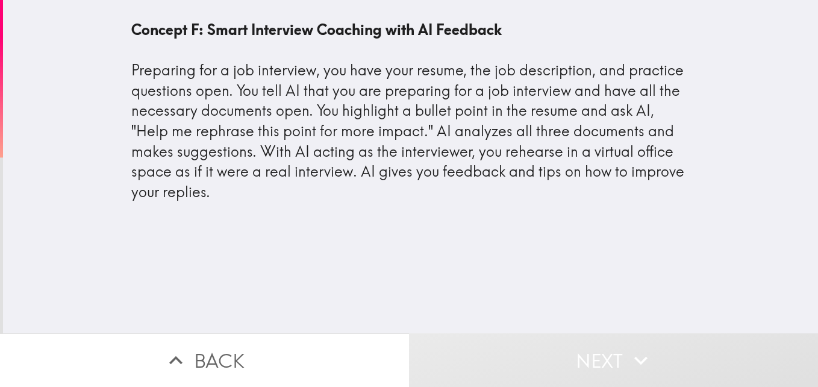
click at [548, 349] on button "Next" at bounding box center [613, 360] width 409 height 54
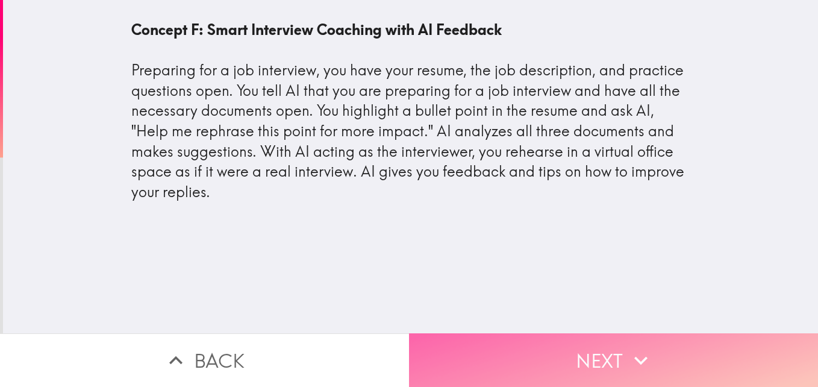
click at [599, 349] on button "Next" at bounding box center [613, 360] width 409 height 54
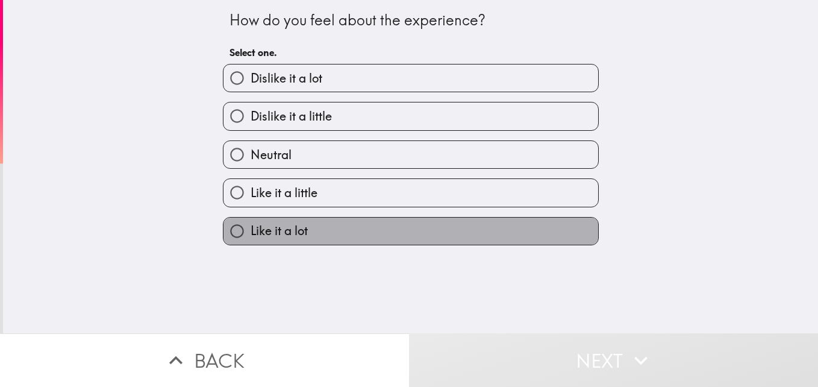
click at [422, 236] on label "Like it a lot" at bounding box center [410, 230] width 375 height 27
click at [251, 236] on input "Like it a lot" at bounding box center [236, 230] width 27 height 27
radio input "true"
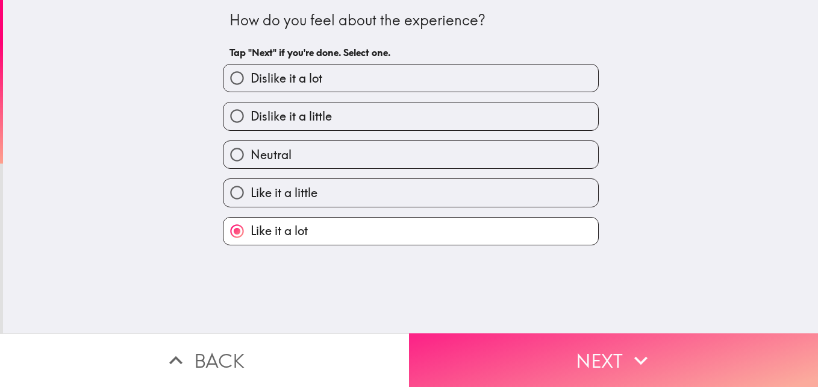
click at [576, 360] on button "Next" at bounding box center [613, 360] width 409 height 54
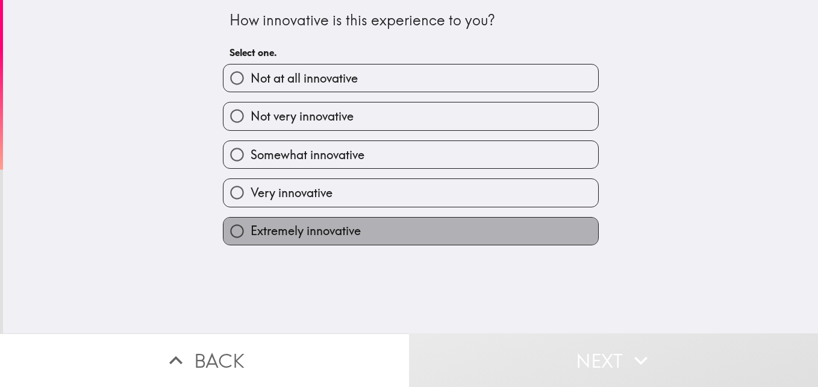
click at [437, 219] on label "Extremely innovative" at bounding box center [410, 230] width 375 height 27
click at [251, 219] on input "Extremely innovative" at bounding box center [236, 230] width 27 height 27
radio input "true"
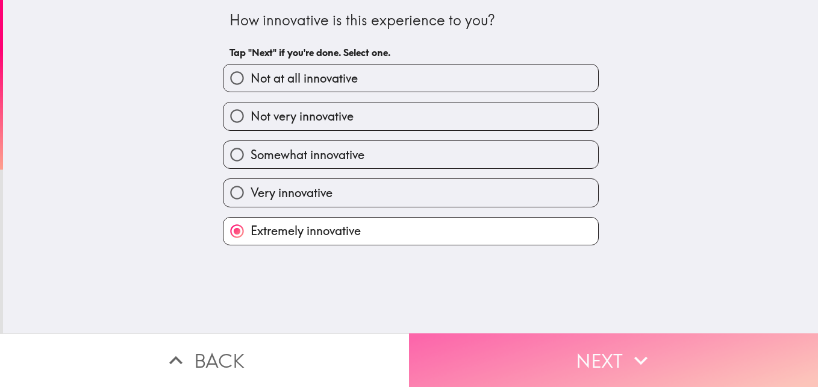
click at [591, 346] on button "Next" at bounding box center [613, 360] width 409 height 54
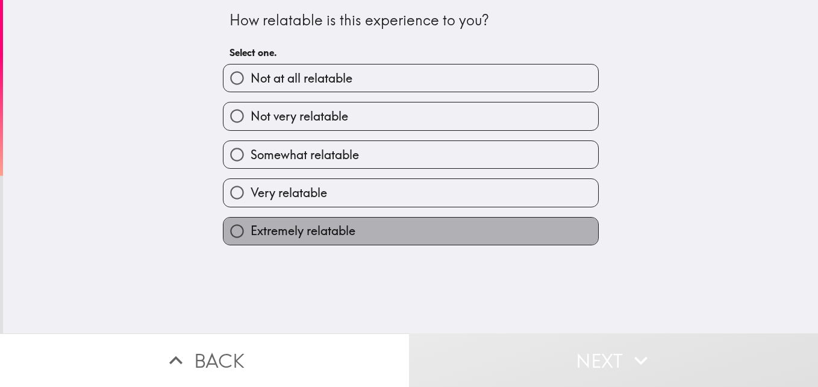
click at [490, 237] on label "Extremely relatable" at bounding box center [410, 230] width 375 height 27
click at [251, 237] on input "Extremely relatable" at bounding box center [236, 230] width 27 height 27
radio input "true"
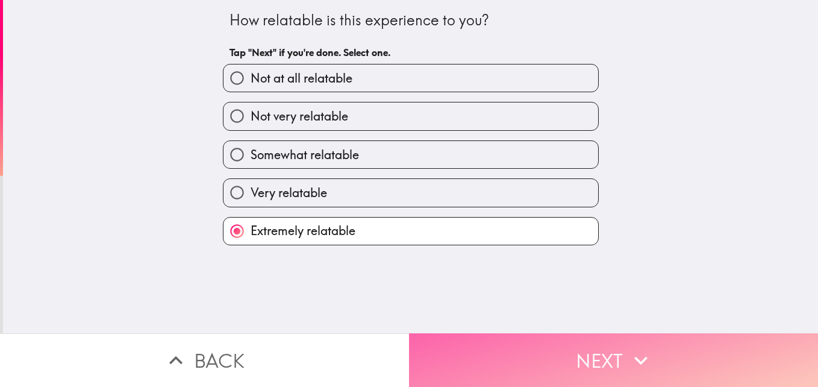
click at [566, 346] on button "Next" at bounding box center [613, 360] width 409 height 54
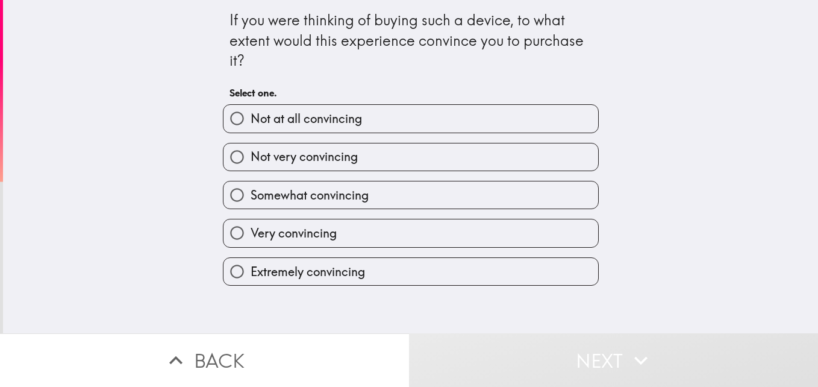
click at [467, 270] on label "Extremely convincing" at bounding box center [410, 271] width 375 height 27
click at [251, 270] on input "Extremely convincing" at bounding box center [236, 271] width 27 height 27
radio input "true"
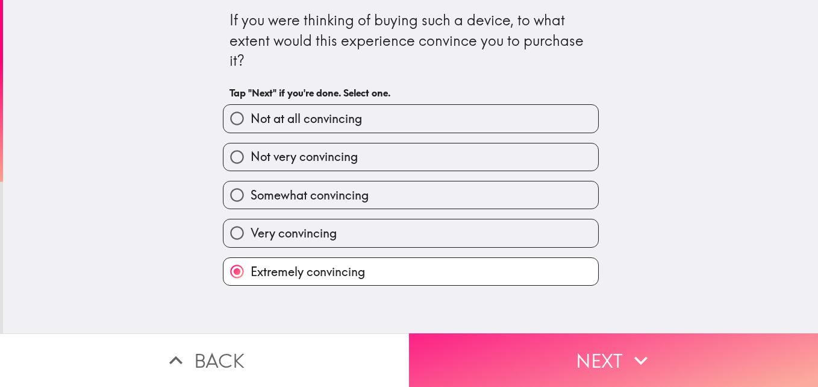
click at [578, 351] on button "Next" at bounding box center [613, 360] width 409 height 54
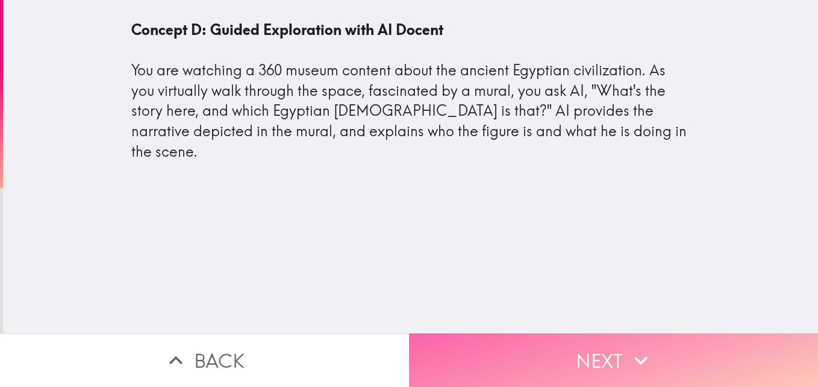
click at [551, 349] on button "Next" at bounding box center [613, 360] width 409 height 54
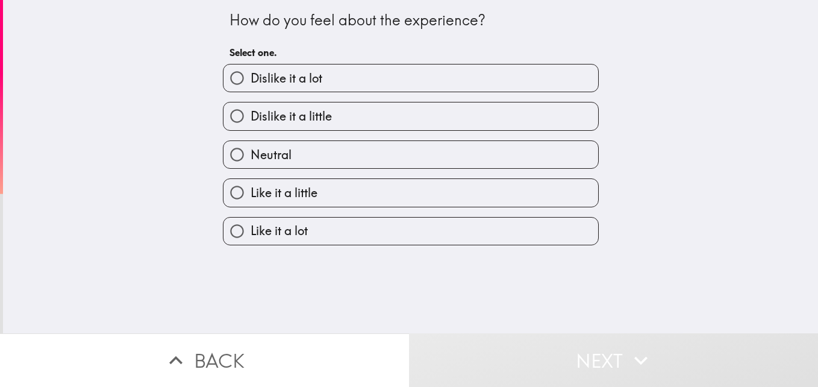
click at [426, 226] on label "Like it a lot" at bounding box center [410, 230] width 375 height 27
click at [251, 226] on input "Like it a lot" at bounding box center [236, 230] width 27 height 27
radio input "true"
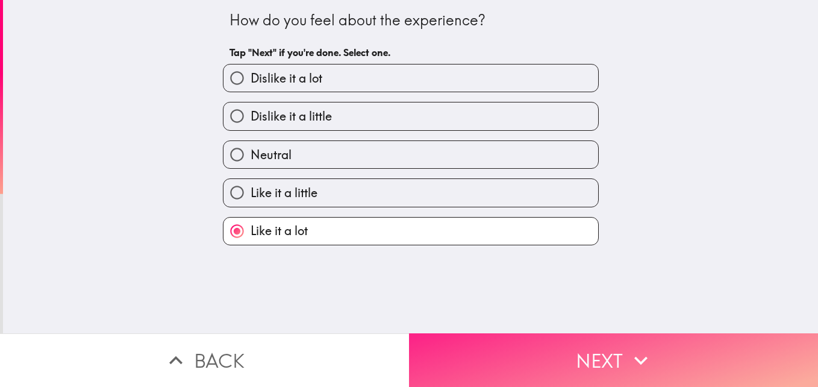
click at [505, 338] on button "Next" at bounding box center [613, 360] width 409 height 54
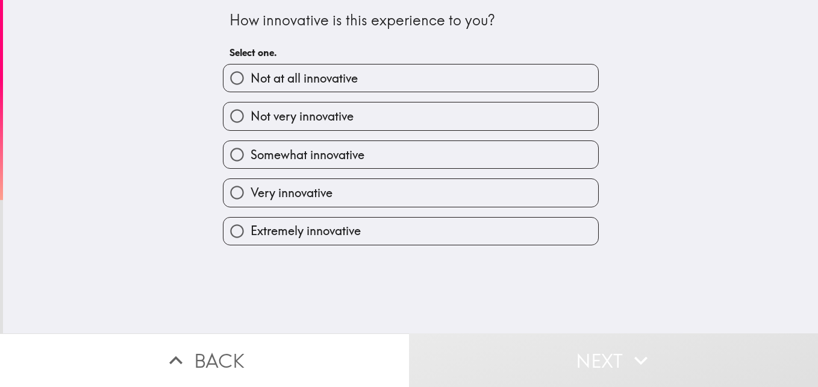
click at [438, 233] on label "Extremely innovative" at bounding box center [410, 230] width 375 height 27
click at [251, 233] on input "Extremely innovative" at bounding box center [236, 230] width 27 height 27
radio input "true"
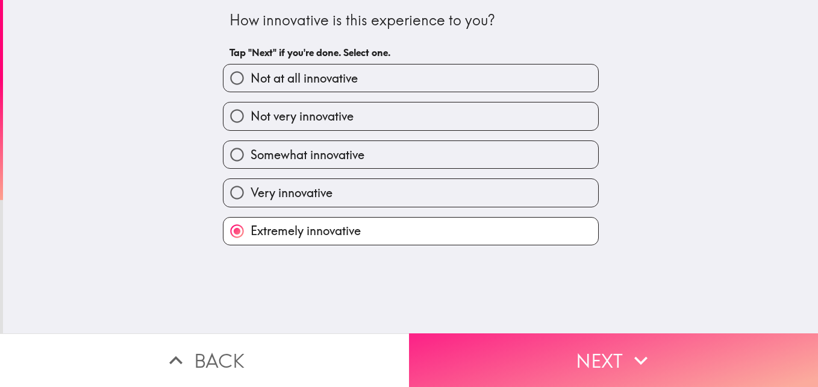
click at [509, 337] on button "Next" at bounding box center [613, 360] width 409 height 54
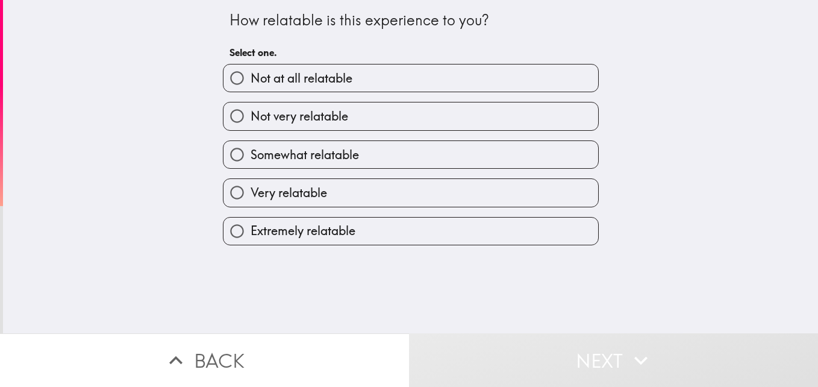
click at [500, 240] on label "Extremely relatable" at bounding box center [410, 230] width 375 height 27
click at [251, 240] on input "Extremely relatable" at bounding box center [236, 230] width 27 height 27
radio input "true"
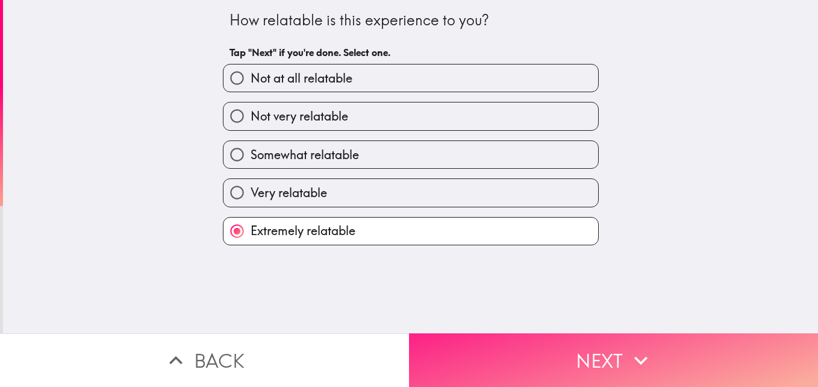
click at [528, 356] on button "Next" at bounding box center [613, 360] width 409 height 54
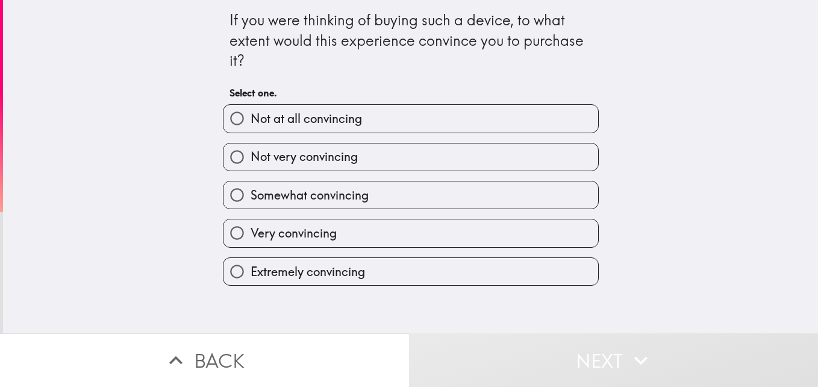
click at [501, 264] on label "Extremely convincing" at bounding box center [410, 271] width 375 height 27
click at [251, 264] on input "Extremely convincing" at bounding box center [236, 271] width 27 height 27
radio input "true"
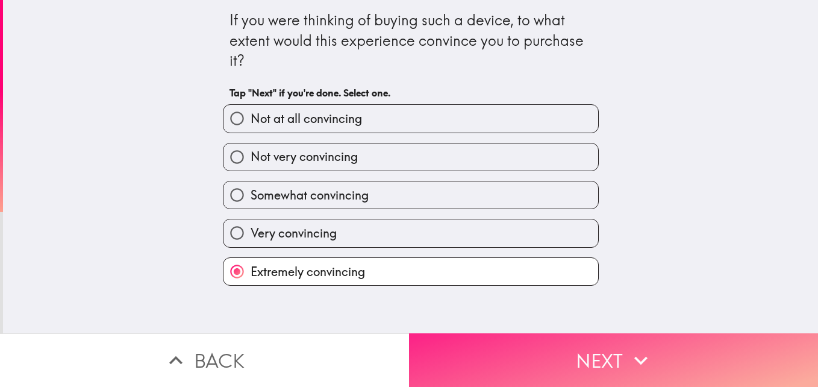
click at [548, 364] on button "Next" at bounding box center [613, 360] width 409 height 54
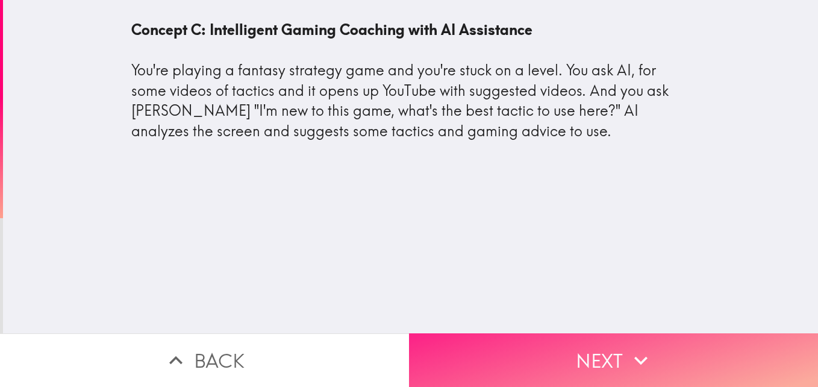
click at [646, 347] on icon "button" at bounding box center [641, 360] width 27 height 27
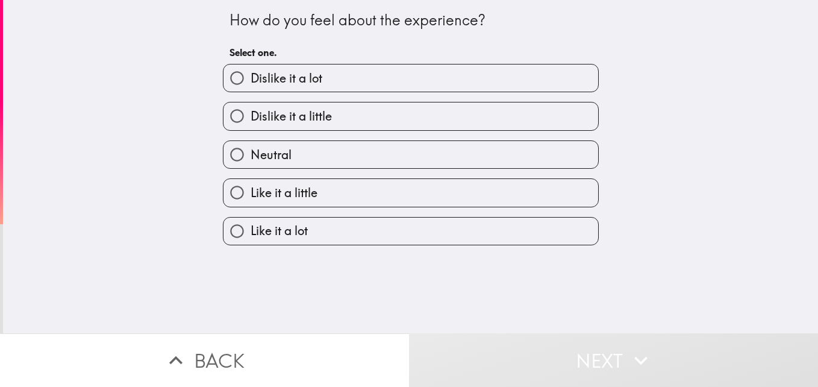
click at [448, 220] on label "Like it a lot" at bounding box center [410, 230] width 375 height 27
click at [251, 220] on input "Like it a lot" at bounding box center [236, 230] width 27 height 27
radio input "true"
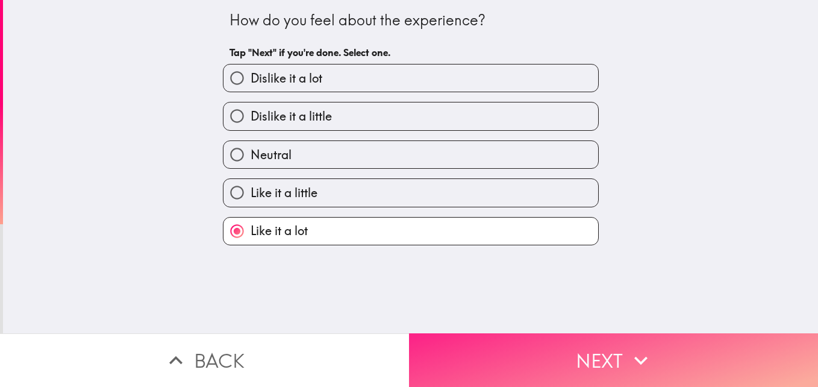
click at [553, 349] on button "Next" at bounding box center [613, 360] width 409 height 54
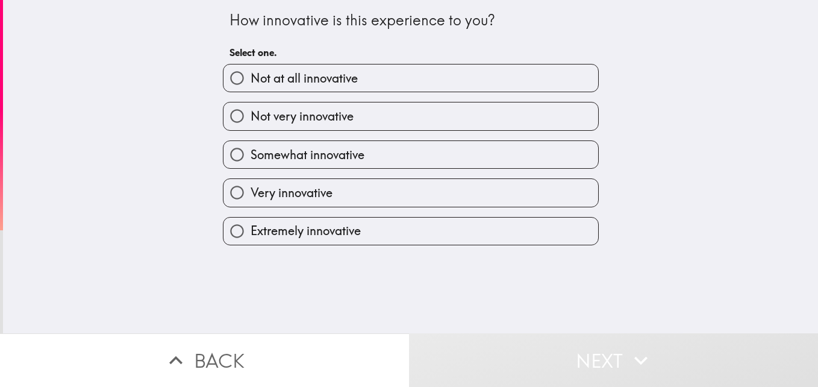
click at [501, 229] on label "Extremely innovative" at bounding box center [410, 230] width 375 height 27
click at [251, 229] on input "Extremely innovative" at bounding box center [236, 230] width 27 height 27
radio input "true"
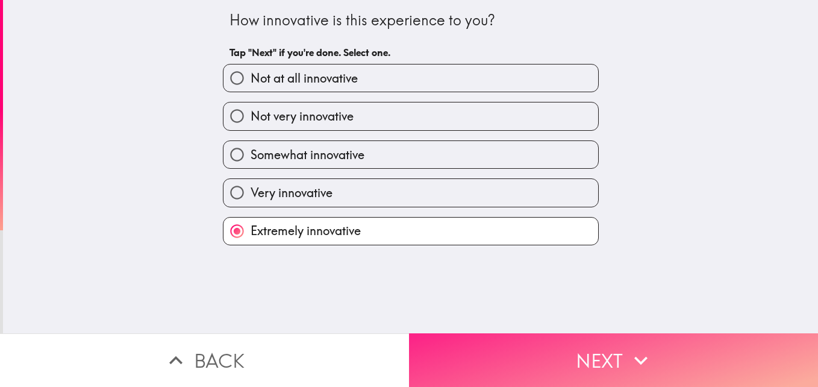
click at [560, 370] on button "Next" at bounding box center [613, 360] width 409 height 54
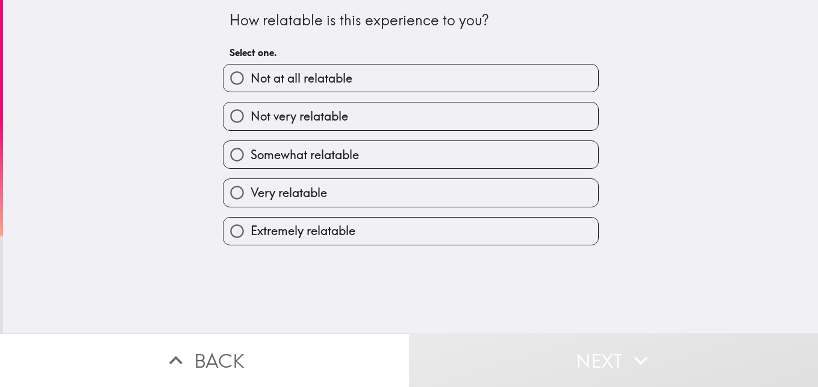
click at [490, 235] on label "Extremely relatable" at bounding box center [410, 230] width 375 height 27
click at [251, 235] on input "Extremely relatable" at bounding box center [236, 230] width 27 height 27
radio input "true"
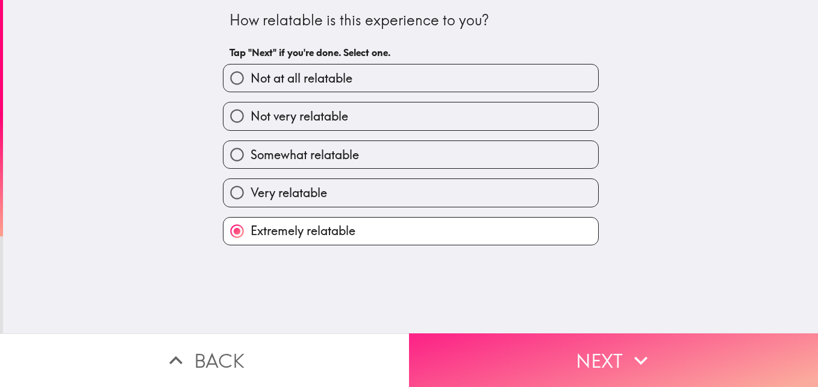
click at [538, 348] on button "Next" at bounding box center [613, 360] width 409 height 54
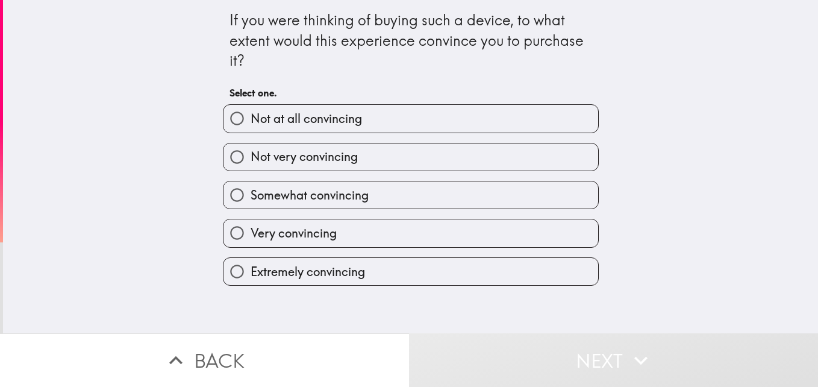
click at [486, 270] on label "Extremely convincing" at bounding box center [410, 271] width 375 height 27
click at [251, 270] on input "Extremely convincing" at bounding box center [236, 271] width 27 height 27
radio input "true"
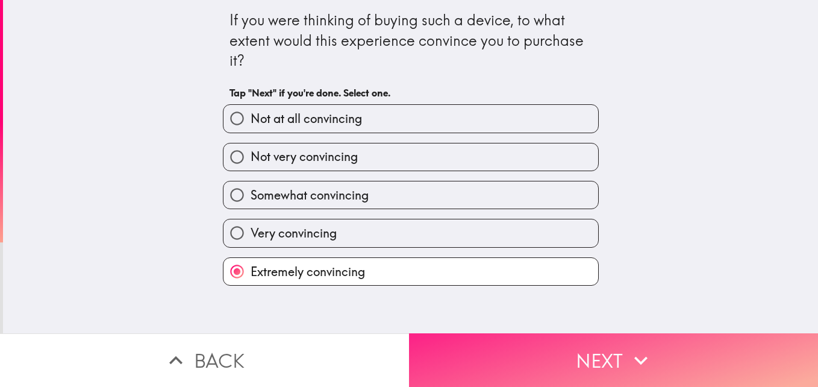
click at [548, 340] on button "Next" at bounding box center [613, 360] width 409 height 54
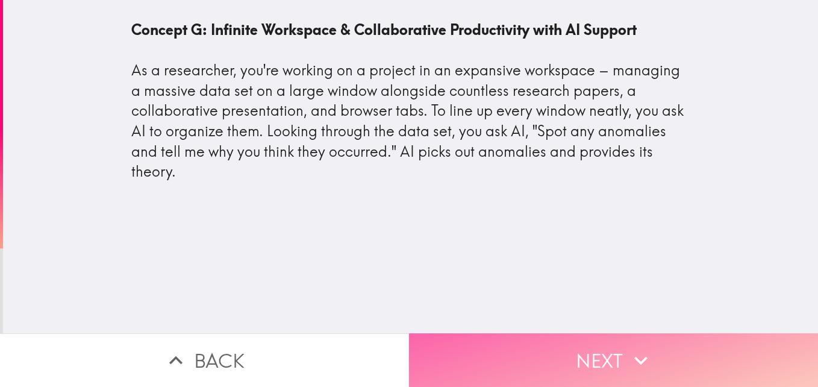
click at [534, 357] on button "Next" at bounding box center [613, 360] width 409 height 54
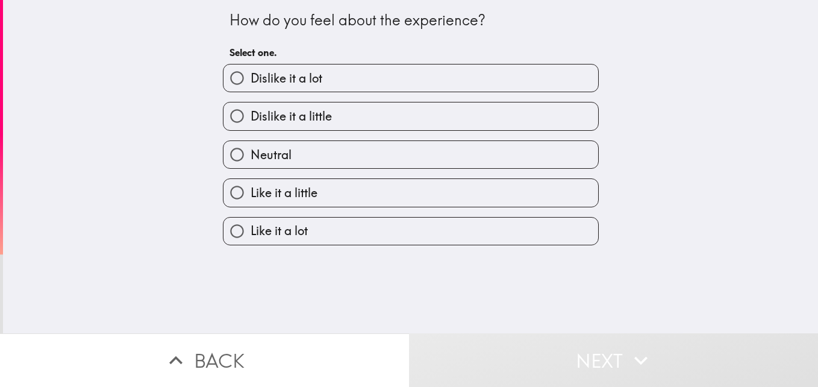
click at [518, 243] on label "Like it a lot" at bounding box center [410, 230] width 375 height 27
click at [251, 243] on input "Like it a lot" at bounding box center [236, 230] width 27 height 27
radio input "true"
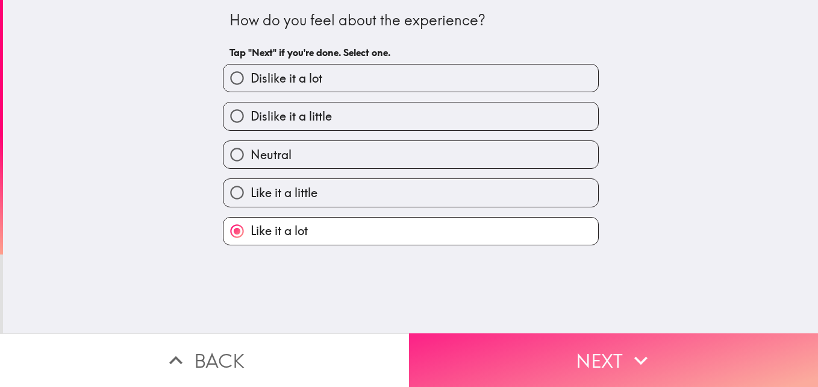
click at [553, 364] on button "Next" at bounding box center [613, 360] width 409 height 54
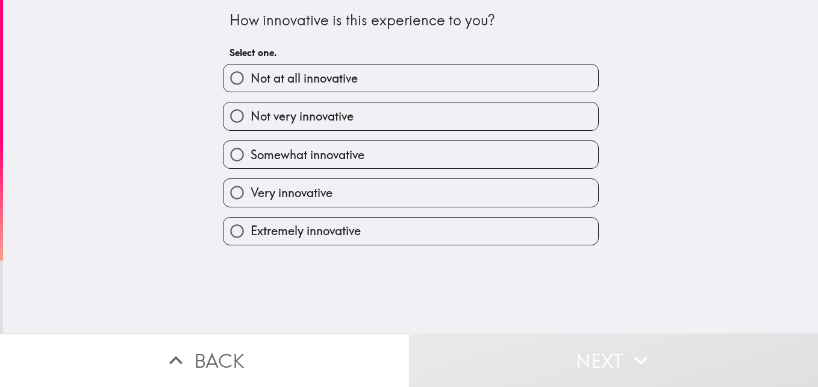
click at [525, 236] on label "Extremely innovative" at bounding box center [410, 230] width 375 height 27
click at [251, 236] on input "Extremely innovative" at bounding box center [236, 230] width 27 height 27
radio input "true"
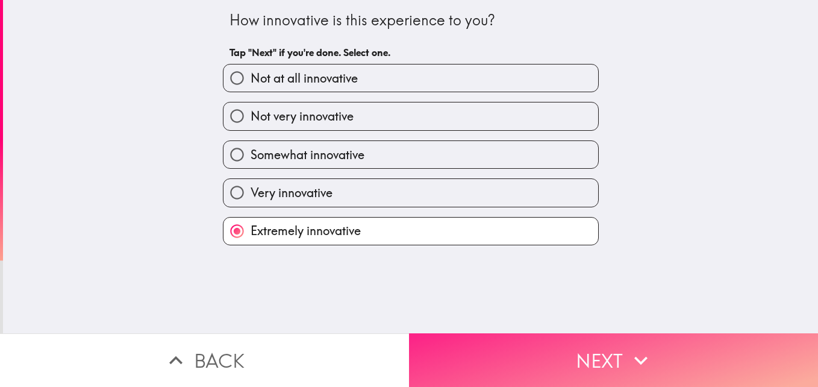
click at [533, 353] on button "Next" at bounding box center [613, 360] width 409 height 54
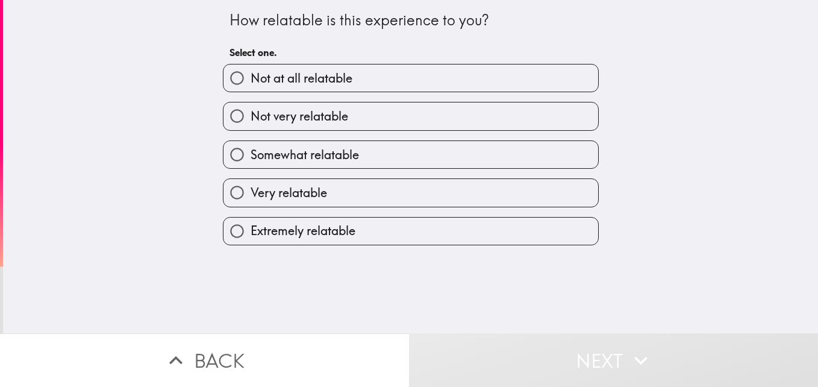
click at [525, 232] on label "Extremely relatable" at bounding box center [410, 230] width 375 height 27
click at [251, 232] on input "Extremely relatable" at bounding box center [236, 230] width 27 height 27
radio input "true"
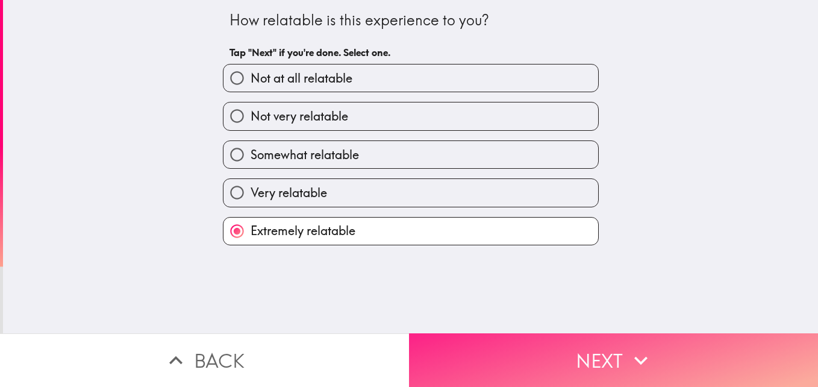
click at [539, 367] on button "Next" at bounding box center [613, 360] width 409 height 54
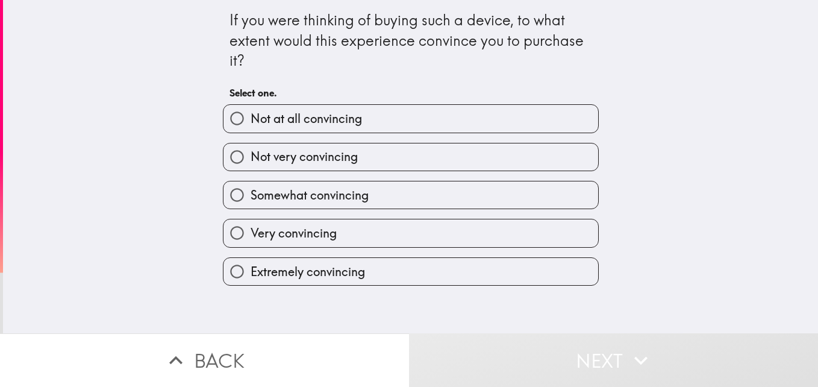
click at [515, 276] on label "Extremely convincing" at bounding box center [410, 271] width 375 height 27
click at [251, 276] on input "Extremely convincing" at bounding box center [236, 271] width 27 height 27
radio input "true"
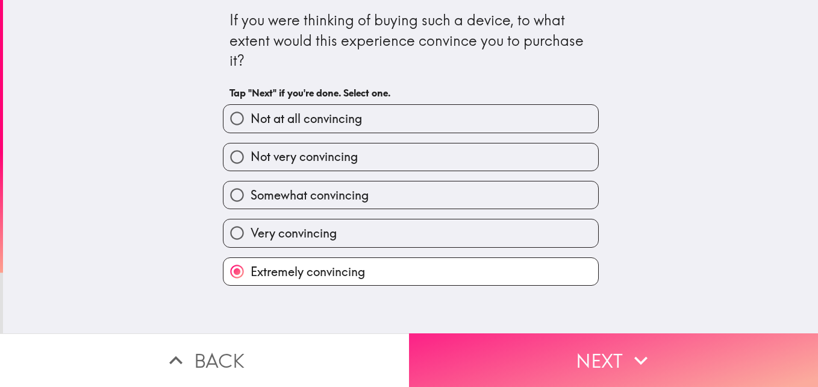
click at [537, 354] on button "Next" at bounding box center [613, 360] width 409 height 54
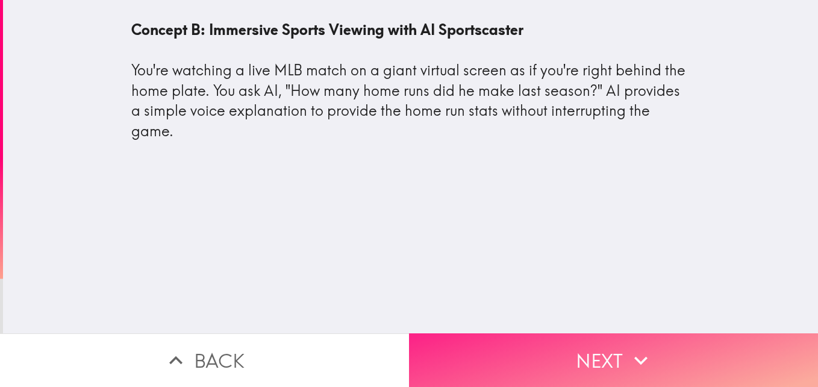
click at [537, 354] on button "Next" at bounding box center [613, 360] width 409 height 54
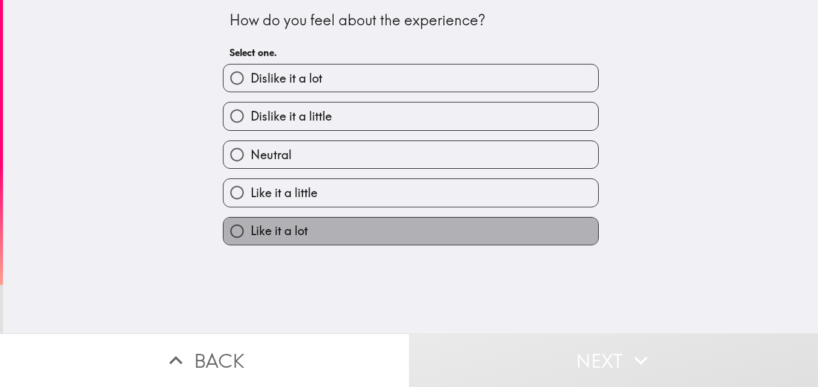
click at [529, 240] on label "Like it a lot" at bounding box center [410, 230] width 375 height 27
click at [251, 240] on input "Like it a lot" at bounding box center [236, 230] width 27 height 27
radio input "true"
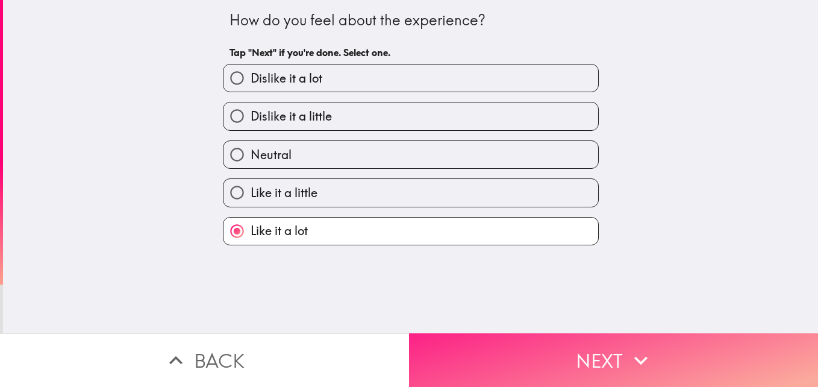
click at [550, 351] on button "Next" at bounding box center [613, 360] width 409 height 54
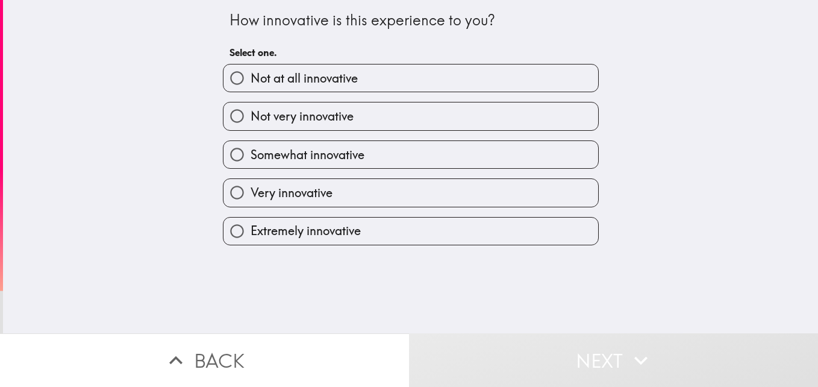
click at [529, 236] on label "Extremely innovative" at bounding box center [410, 230] width 375 height 27
click at [251, 236] on input "Extremely innovative" at bounding box center [236, 230] width 27 height 27
radio input "true"
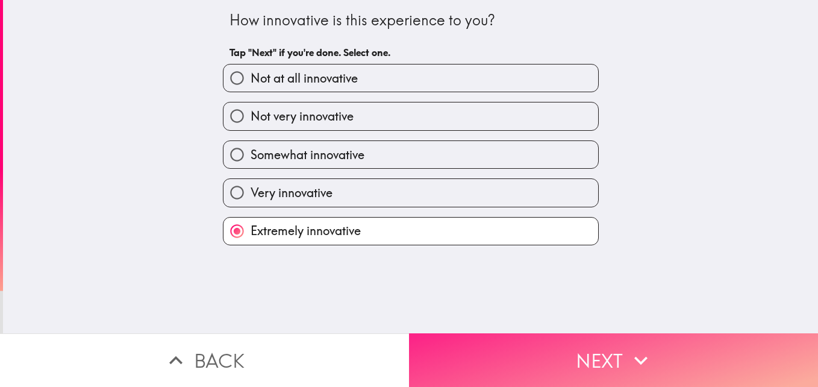
click at [543, 355] on button "Next" at bounding box center [613, 360] width 409 height 54
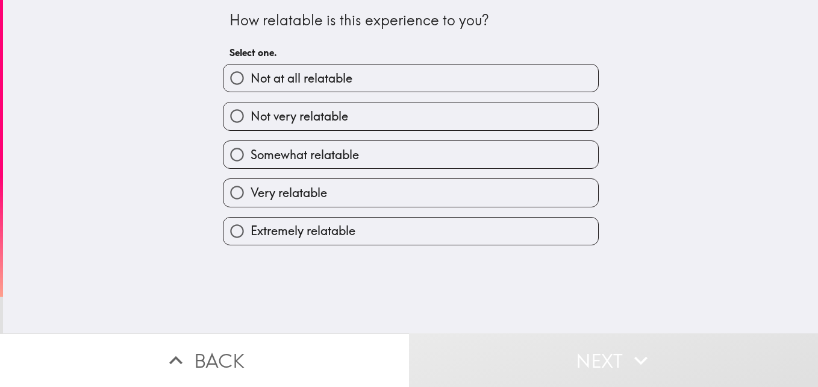
click at [540, 232] on label "Extremely relatable" at bounding box center [410, 230] width 375 height 27
click at [251, 232] on input "Extremely relatable" at bounding box center [236, 230] width 27 height 27
radio input "true"
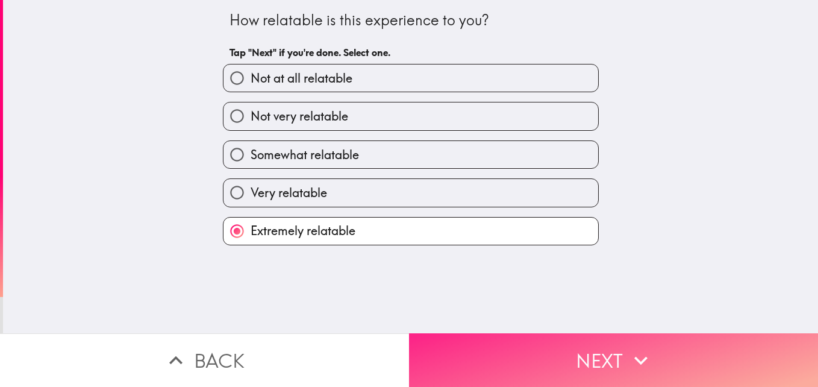
click at [543, 353] on button "Next" at bounding box center [613, 360] width 409 height 54
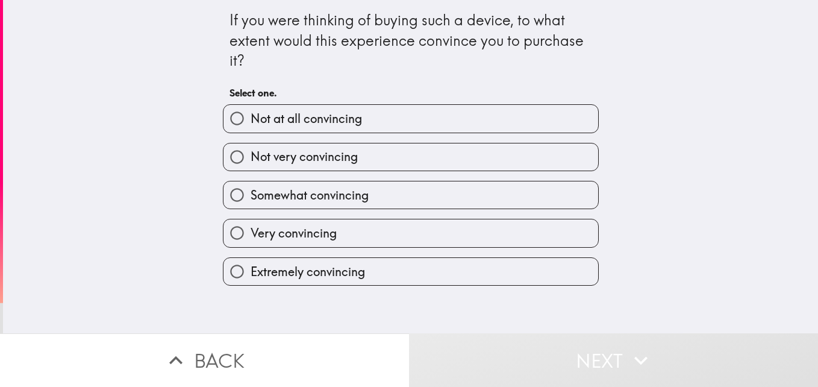
click at [534, 278] on label "Extremely convincing" at bounding box center [410, 271] width 375 height 27
click at [251, 278] on input "Extremely convincing" at bounding box center [236, 271] width 27 height 27
radio input "true"
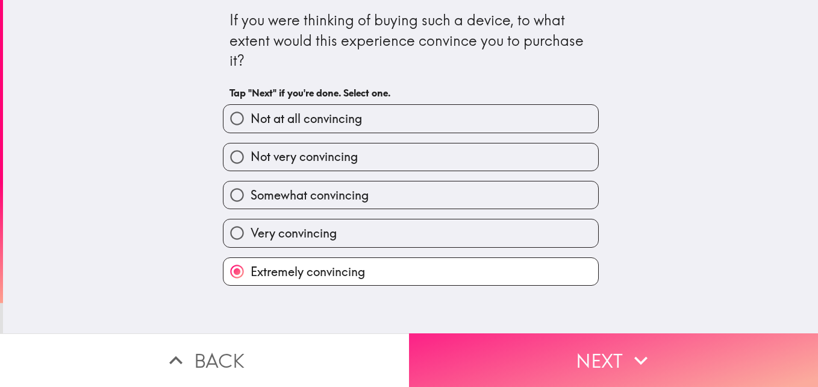
click at [535, 351] on button "Next" at bounding box center [613, 360] width 409 height 54
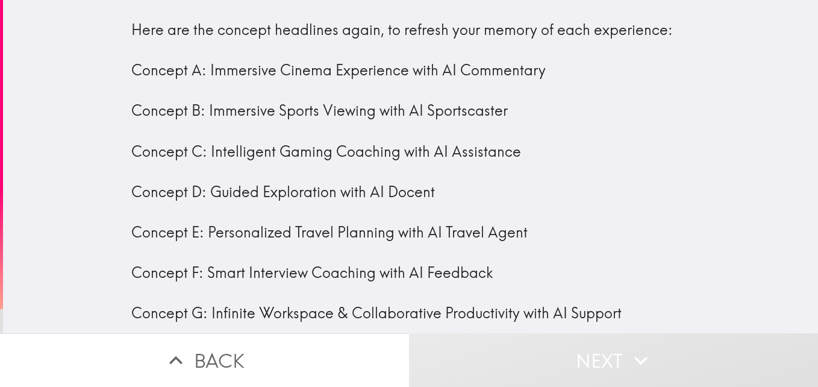
scroll to position [19, 0]
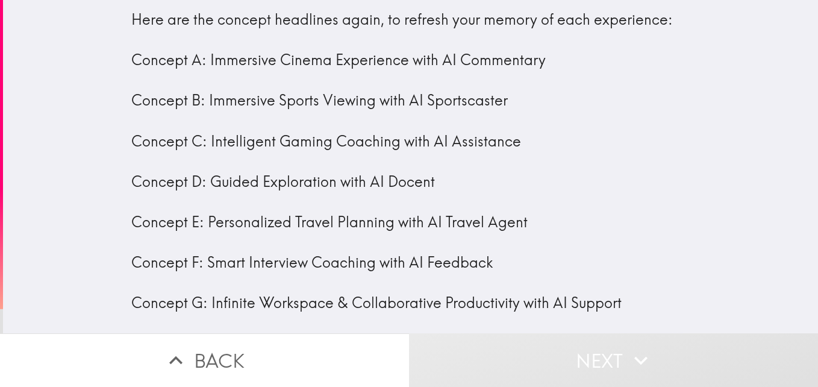
click at [452, 192] on div "Here are the concept headlines again, to refresh your memory of each experience…" at bounding box center [410, 162] width 559 height 304
click at [470, 215] on div "Here are the concept headlines again, to refresh your memory of each experience…" at bounding box center [410, 162] width 559 height 304
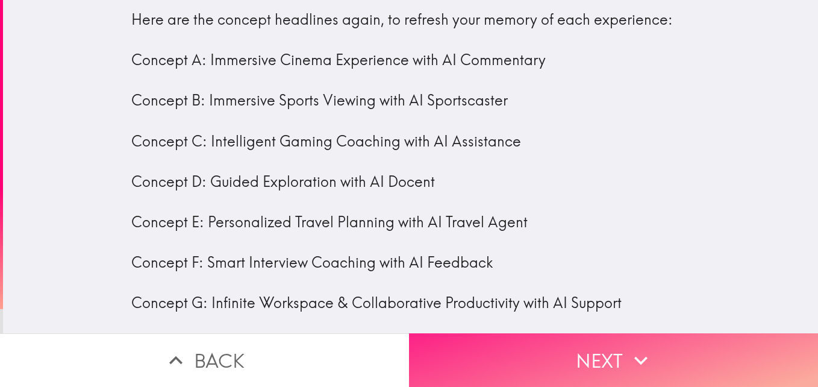
click at [513, 352] on button "Next" at bounding box center [613, 360] width 409 height 54
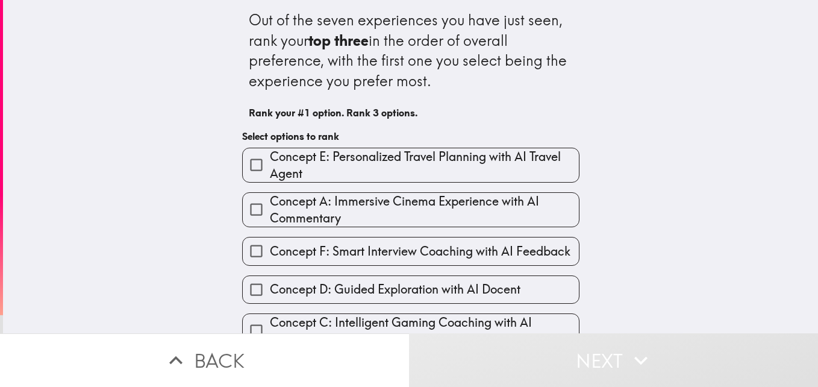
click at [522, 167] on span "Concept E: Personalized Travel Planning with AI Travel Agent" at bounding box center [424, 165] width 309 height 34
click at [270, 167] on input "Concept E: Personalized Travel Planning with AI Travel Agent" at bounding box center [256, 164] width 27 height 27
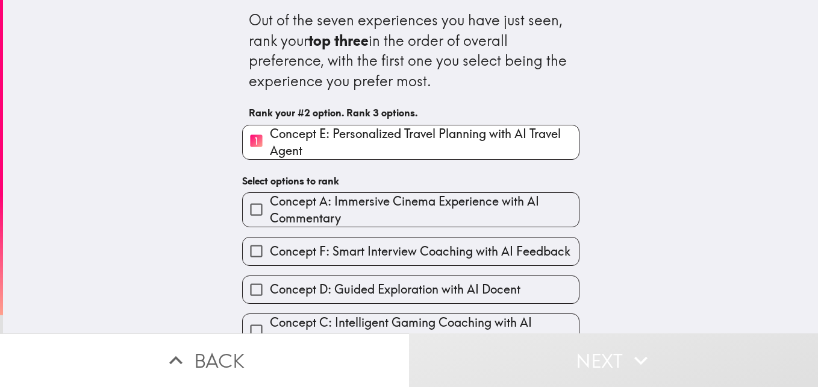
click at [510, 219] on span "Concept A: Immersive Cinema Experience with AI Commentary" at bounding box center [424, 210] width 309 height 34
click at [270, 219] on input "Concept A: Immersive Cinema Experience with AI Commentary" at bounding box center [256, 209] width 27 height 27
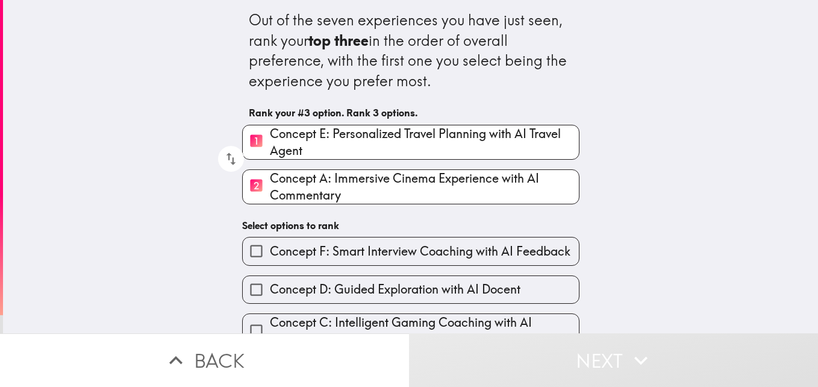
click at [513, 296] on span "Concept D: Guided Exploration with AI Docent" at bounding box center [395, 289] width 251 height 17
click at [270, 296] on input "Concept D: Guided Exploration with AI Docent" at bounding box center [256, 289] width 27 height 27
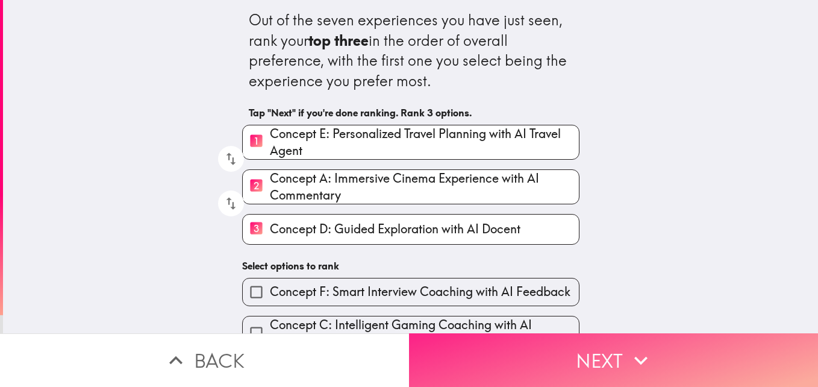
click at [531, 363] on button "Next" at bounding box center [613, 360] width 409 height 54
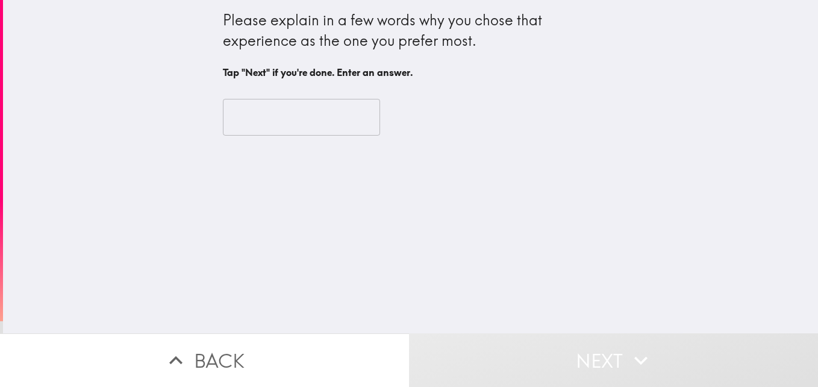
click at [335, 123] on input "text" at bounding box center [301, 117] width 157 height 37
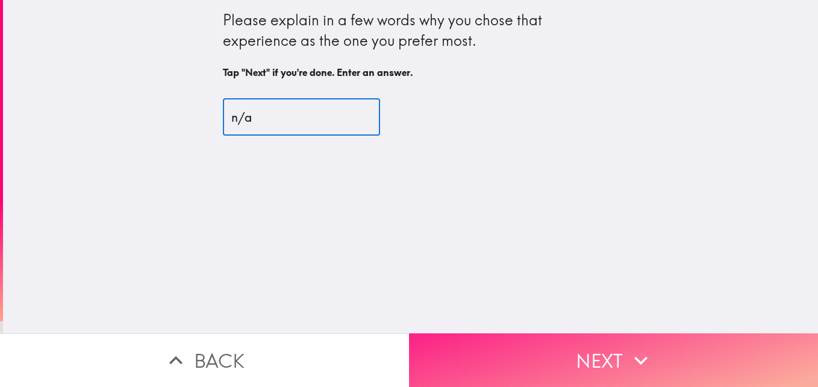
type input "n/a"
click at [577, 336] on button "Next" at bounding box center [613, 360] width 409 height 54
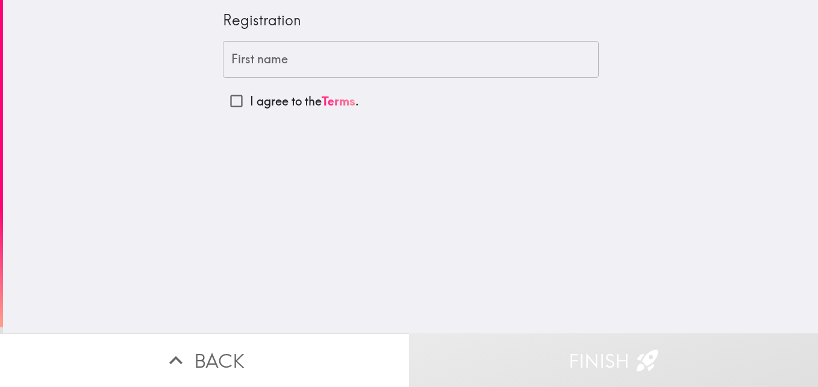
click at [398, 60] on input "First name" at bounding box center [411, 59] width 376 height 37
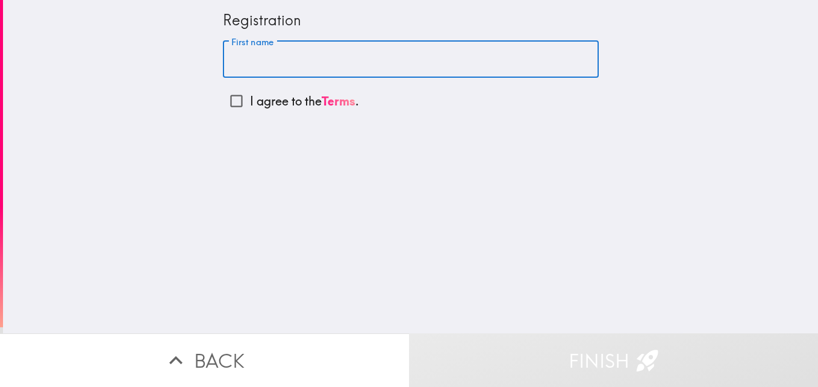
type input "william"
click at [223, 104] on input "I agree to the Terms ." at bounding box center [236, 100] width 27 height 27
checkbox input "true"
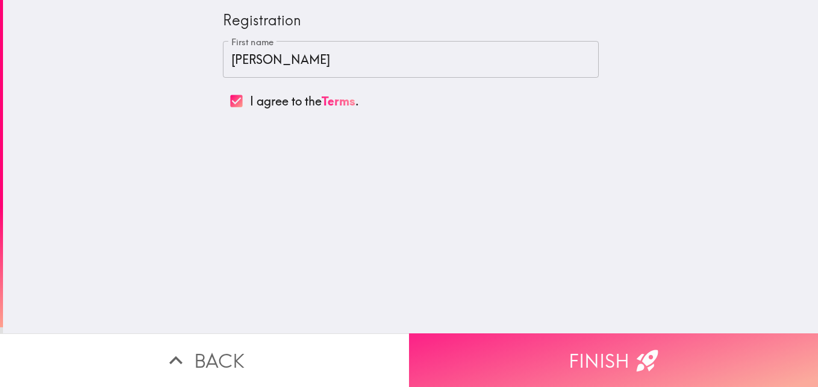
click at [555, 360] on button "Finish" at bounding box center [613, 360] width 409 height 54
